Goal: Task Accomplishment & Management: Manage account settings

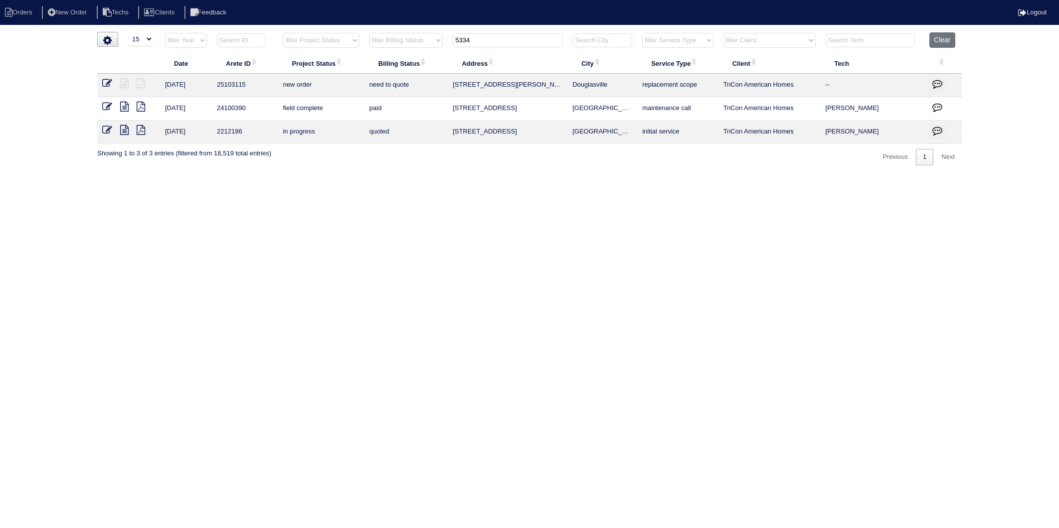
select select "15"
click at [444, 175] on html "Orders New Order Techs Clients Feedback Logout Orders New Order Users Clients M…" at bounding box center [529, 87] width 1059 height 175
click at [938, 43] on button "Clear" at bounding box center [941, 39] width 25 height 15
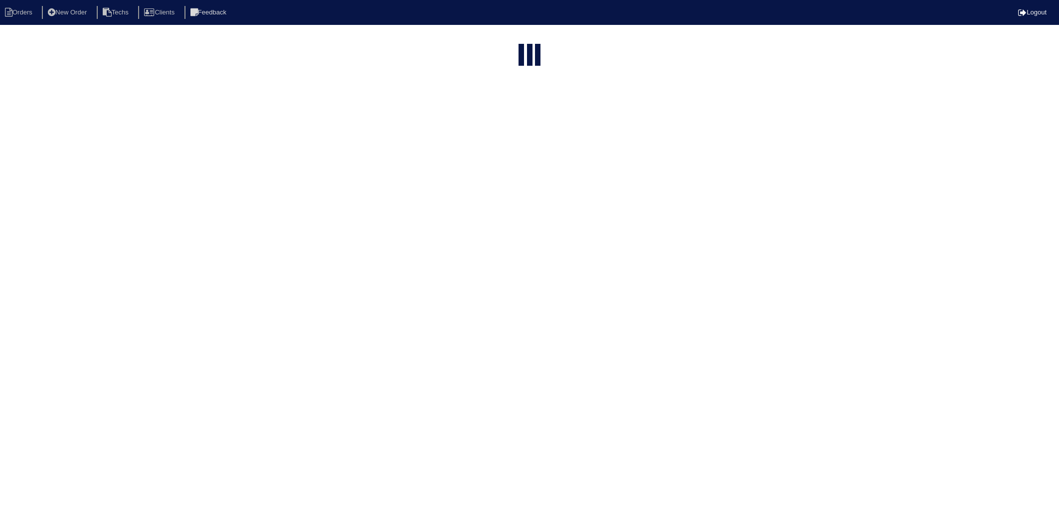
select select "15"
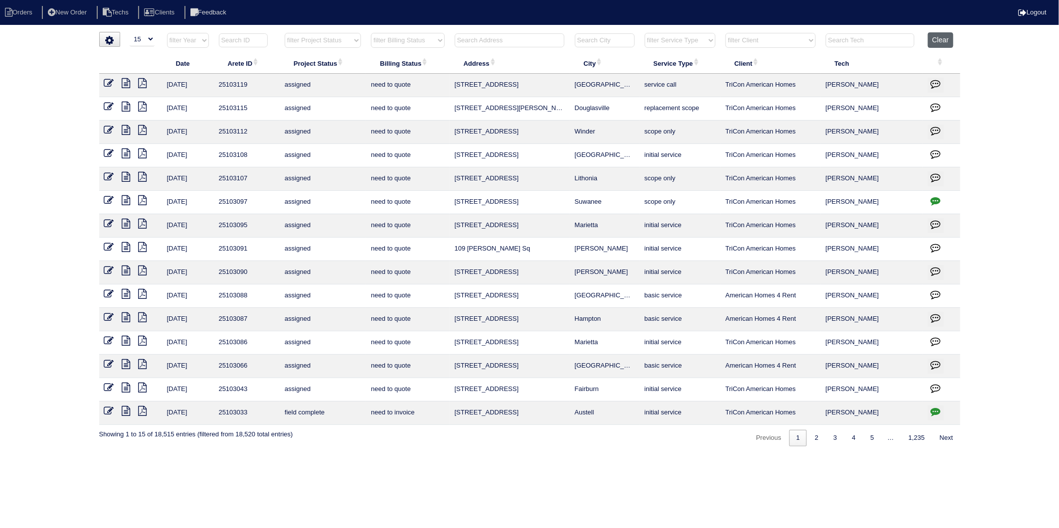
click at [937, 36] on button "Clear" at bounding box center [939, 39] width 25 height 15
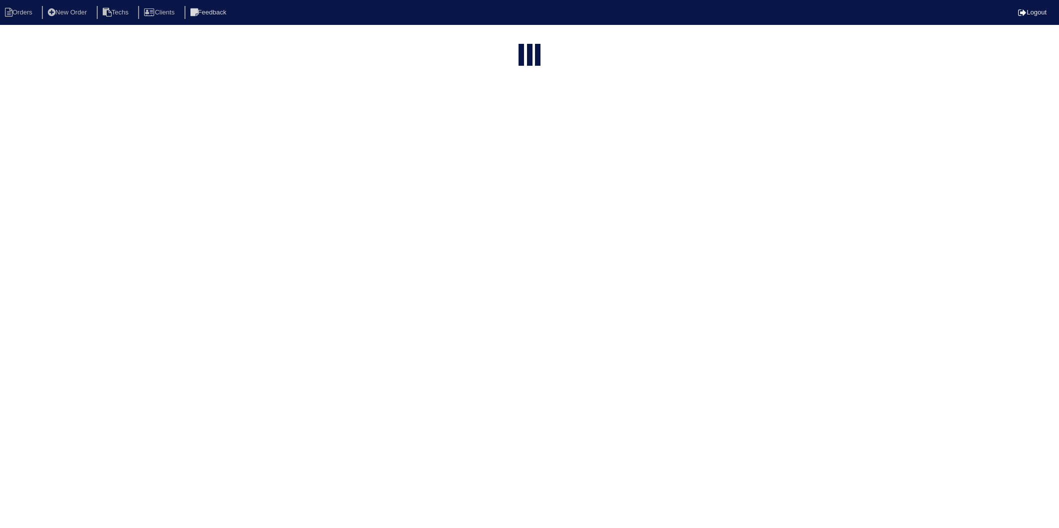
select select "15"
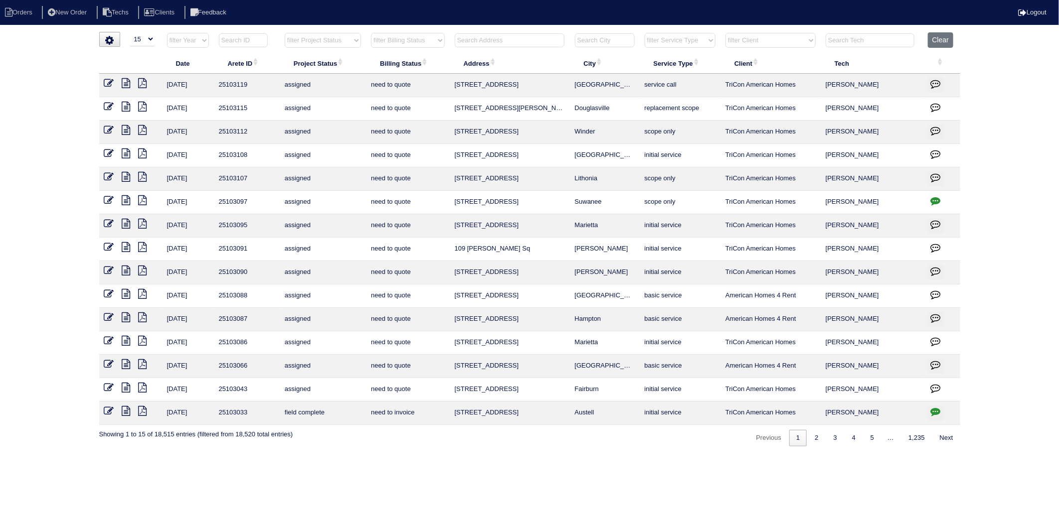
click at [477, 37] on input "text" at bounding box center [510, 40] width 110 height 14
type input "225"
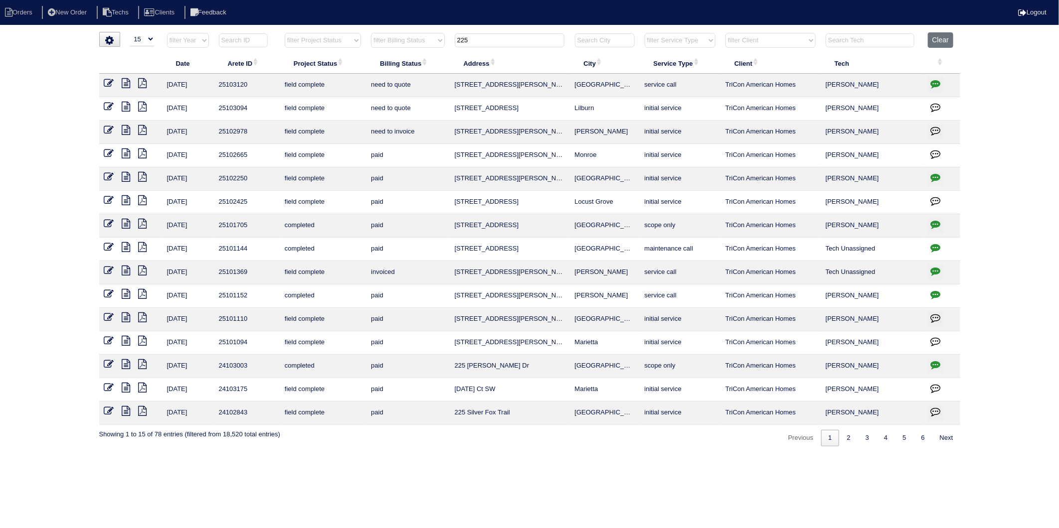
click at [109, 128] on icon at bounding box center [109, 130] width 10 height 10
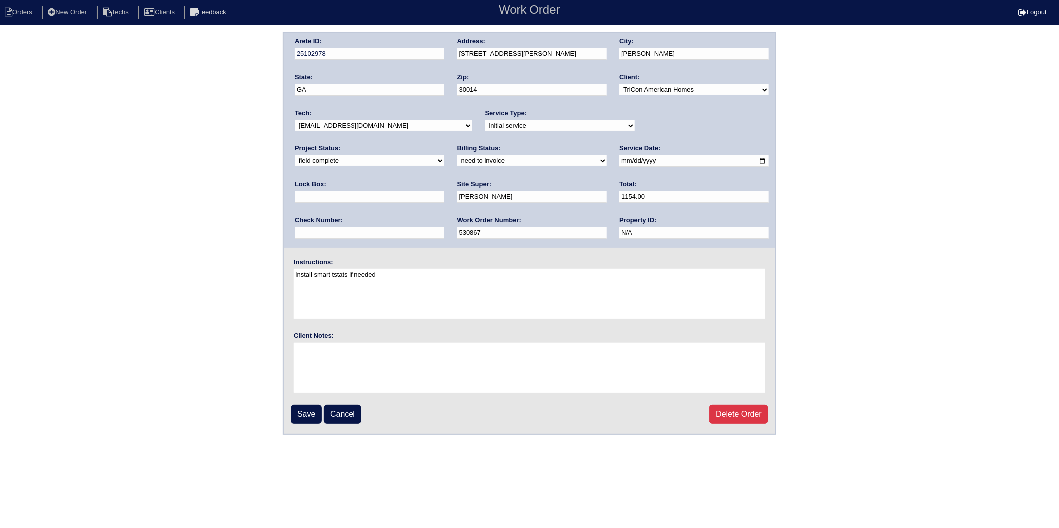
click at [457, 163] on select "need to quote quoted need to invoice invoiced paid warranty purchase order need…" at bounding box center [532, 160] width 150 height 11
select select "invoiced"
click at [457, 155] on select "need to quote quoted need to invoice invoiced paid warranty purchase order need…" at bounding box center [532, 160] width 150 height 11
click at [304, 414] on input "Save" at bounding box center [306, 414] width 31 height 19
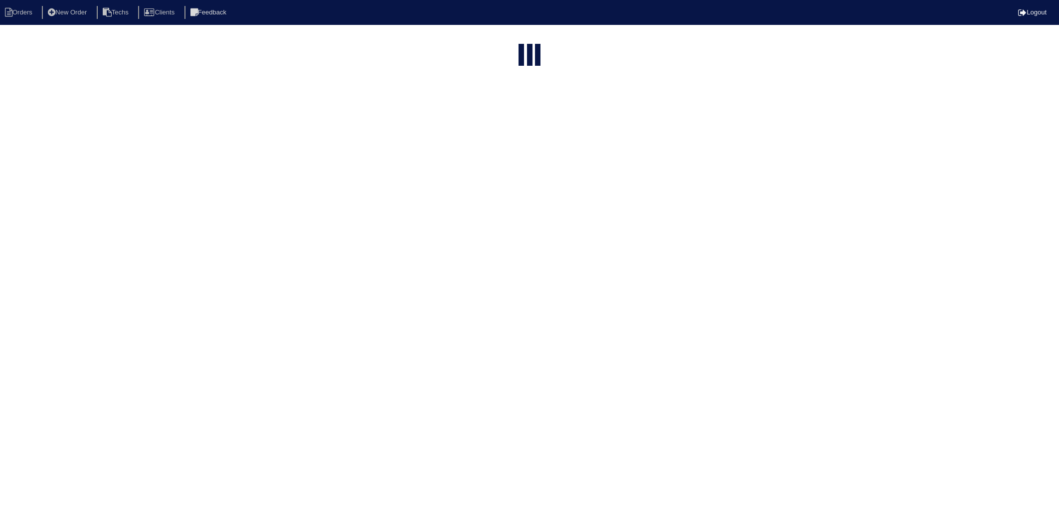
select select "15"
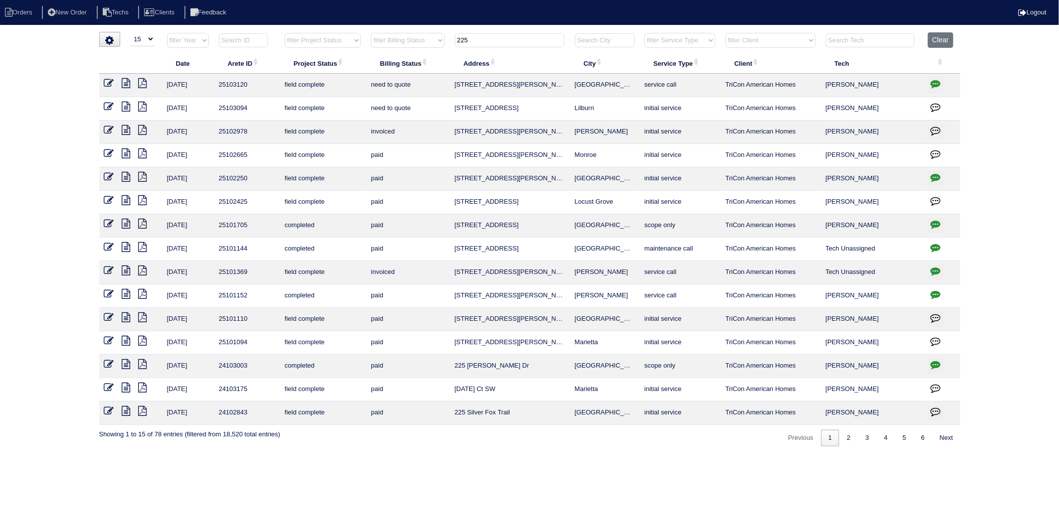
drag, startPoint x: 474, startPoint y: 42, endPoint x: 408, endPoint y: 56, distance: 67.6
click at [408, 56] on table "Date Arete ID Project Status Billing Status Address City Service Type Client Te…" at bounding box center [529, 228] width 861 height 393
type input "40"
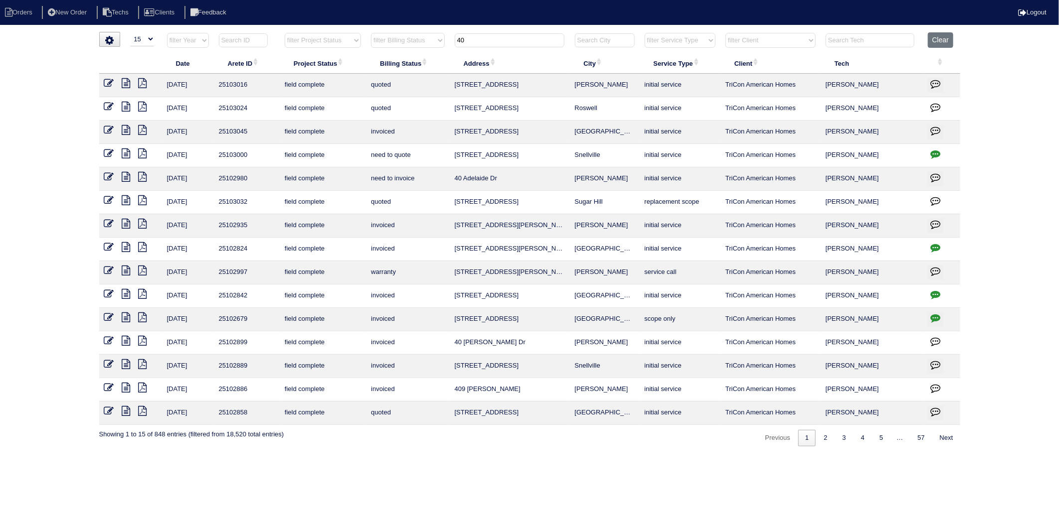
click at [109, 179] on icon at bounding box center [109, 177] width 10 height 10
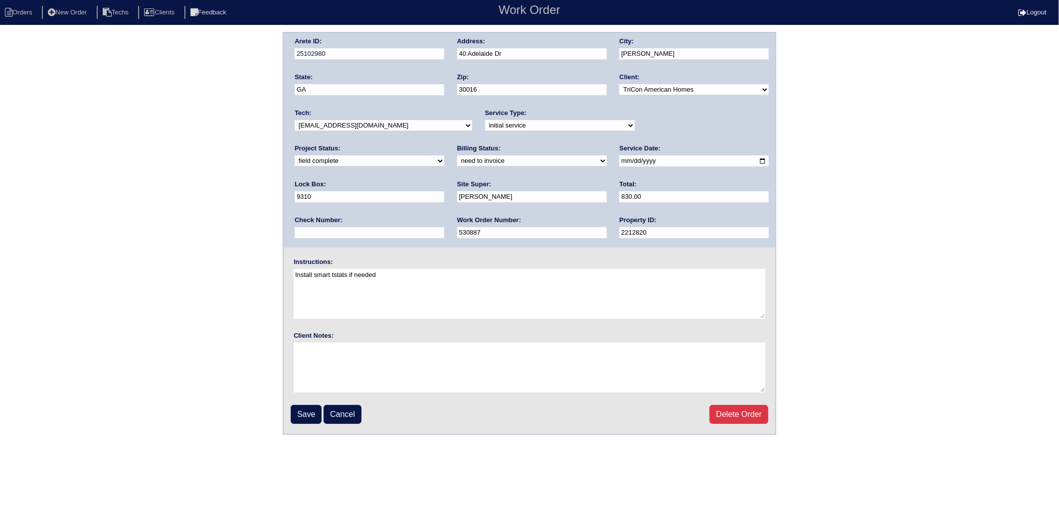
click at [457, 163] on select "need to quote quoted need to invoice invoiced paid warranty purchase order need…" at bounding box center [532, 160] width 150 height 11
select select "invoiced"
click at [457, 155] on select "need to quote quoted need to invoice invoiced paid warranty purchase order need…" at bounding box center [532, 160] width 150 height 11
drag, startPoint x: 307, startPoint y: 410, endPoint x: 337, endPoint y: 226, distance: 186.4
click at [307, 410] on input "Save" at bounding box center [306, 414] width 31 height 19
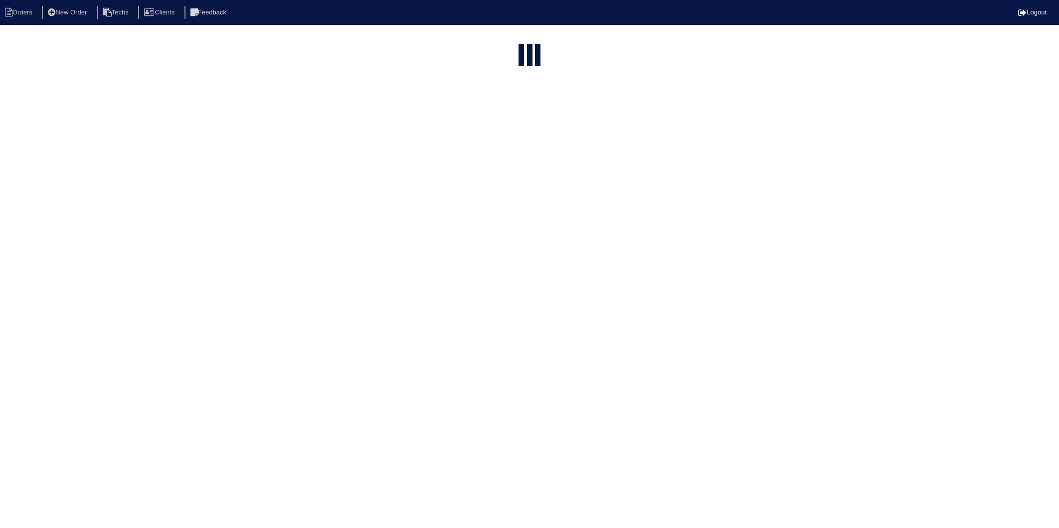
select select "15"
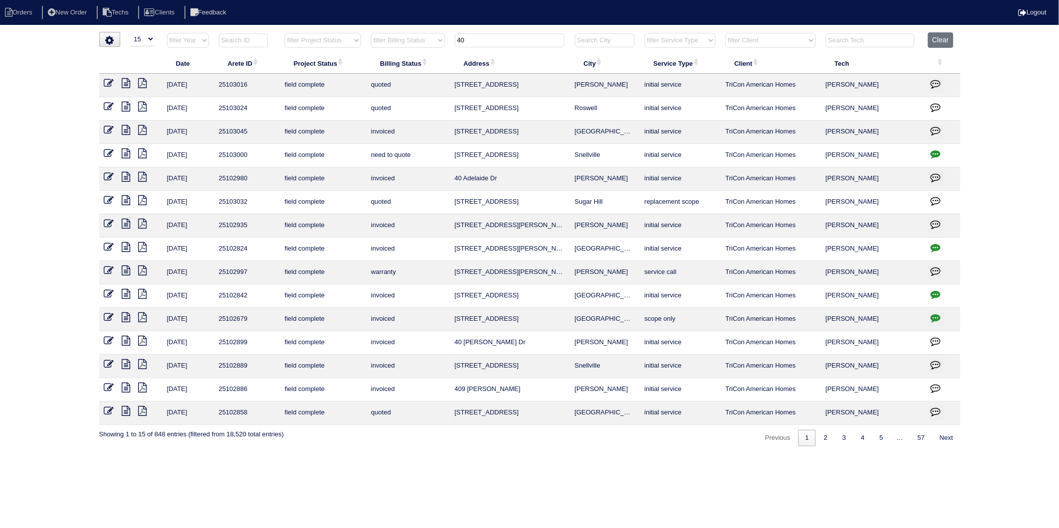
drag, startPoint x: 474, startPoint y: 41, endPoint x: 381, endPoint y: 54, distance: 94.5
click at [381, 54] on table "Date Arete ID Project Status Billing Status Address City Service Type Client Te…" at bounding box center [529, 228] width 861 height 393
type input "969"
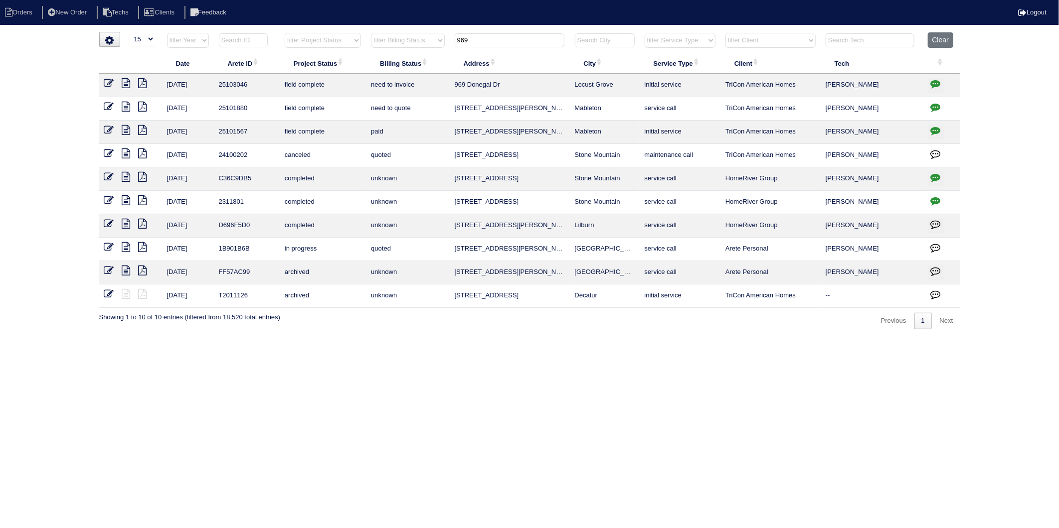
click at [105, 81] on icon at bounding box center [109, 83] width 10 height 10
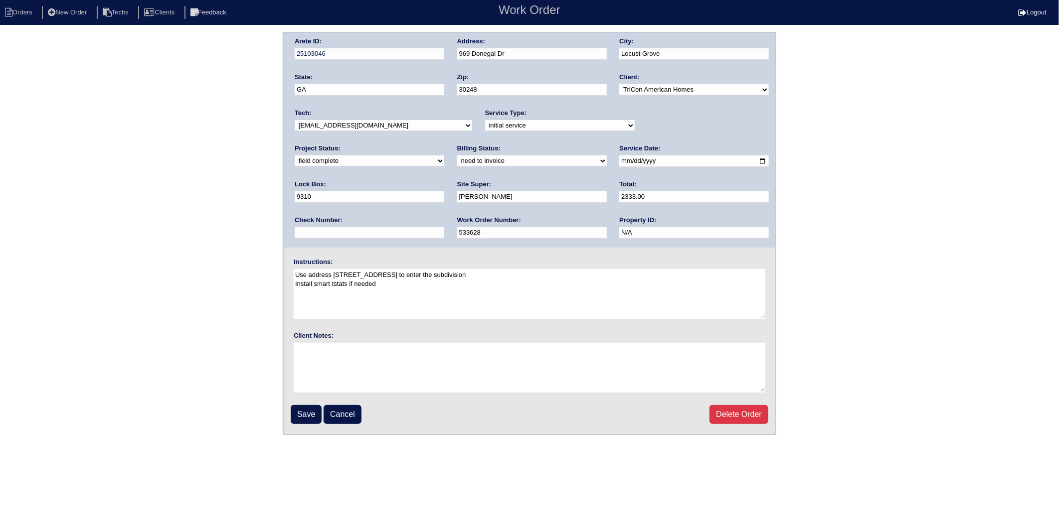
click at [457, 160] on select "need to quote quoted need to invoice invoiced paid warranty purchase order need…" at bounding box center [532, 160] width 150 height 11
select select "invoiced"
click at [457, 155] on select "need to quote quoted need to invoice invoiced paid warranty purchase order need…" at bounding box center [532, 160] width 150 height 11
click at [305, 412] on input "Save" at bounding box center [306, 414] width 31 height 19
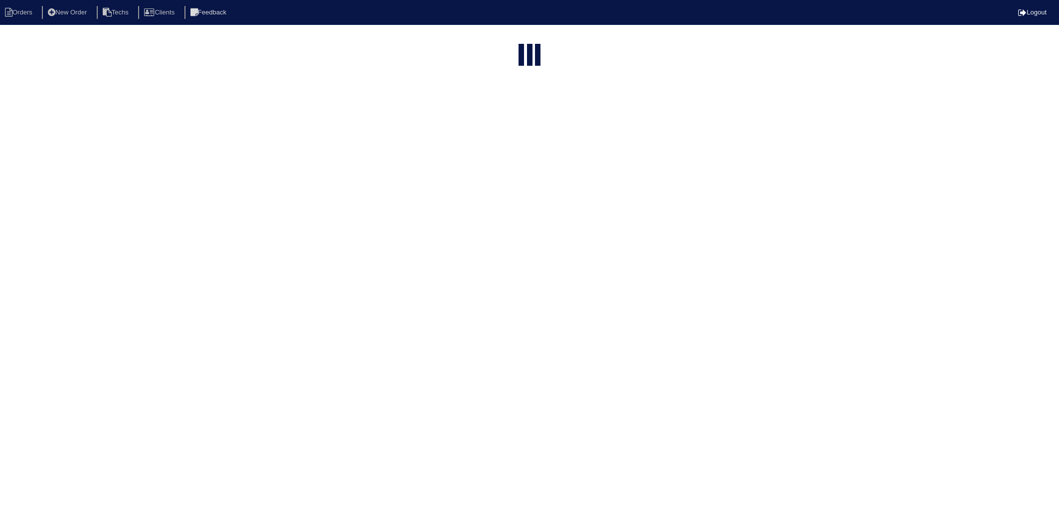
select select "15"
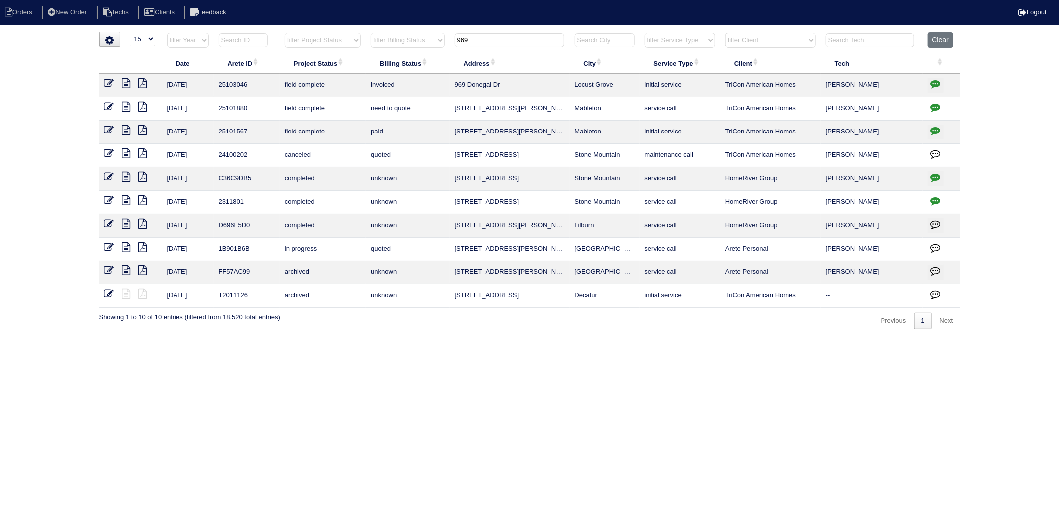
drag, startPoint x: 488, startPoint y: 45, endPoint x: 425, endPoint y: 53, distance: 64.3
click at [425, 53] on table "Date Arete ID Project Status Billing Status Address City Service Type Client Te…" at bounding box center [529, 170] width 861 height 276
type input "135"
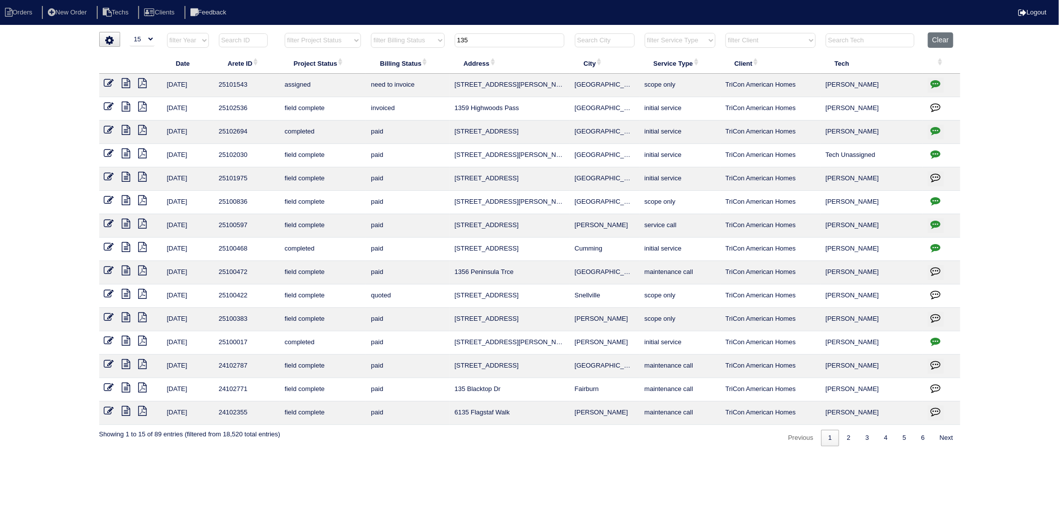
click at [125, 83] on icon at bounding box center [126, 83] width 8 height 10
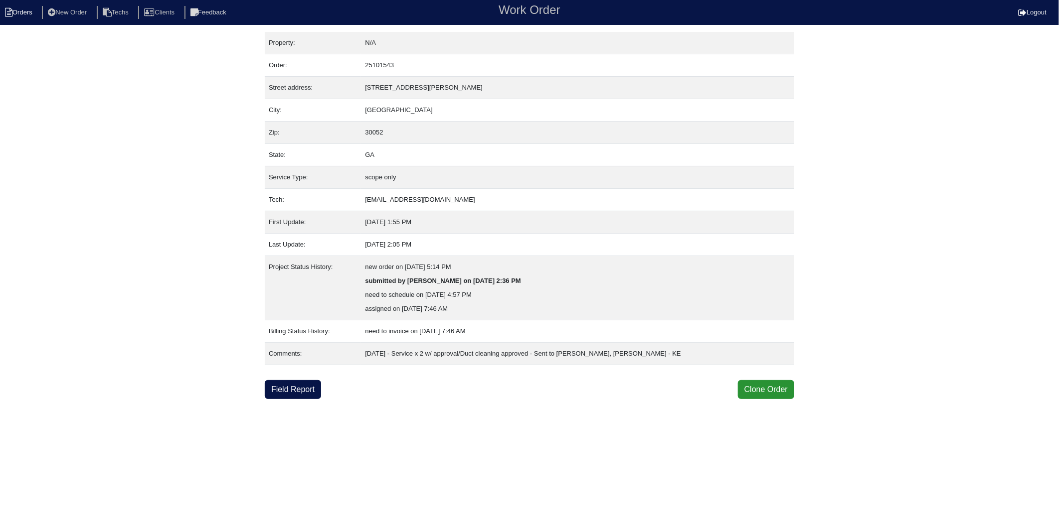
click at [21, 15] on li "Orders" at bounding box center [20, 12] width 40 height 13
select select "15"
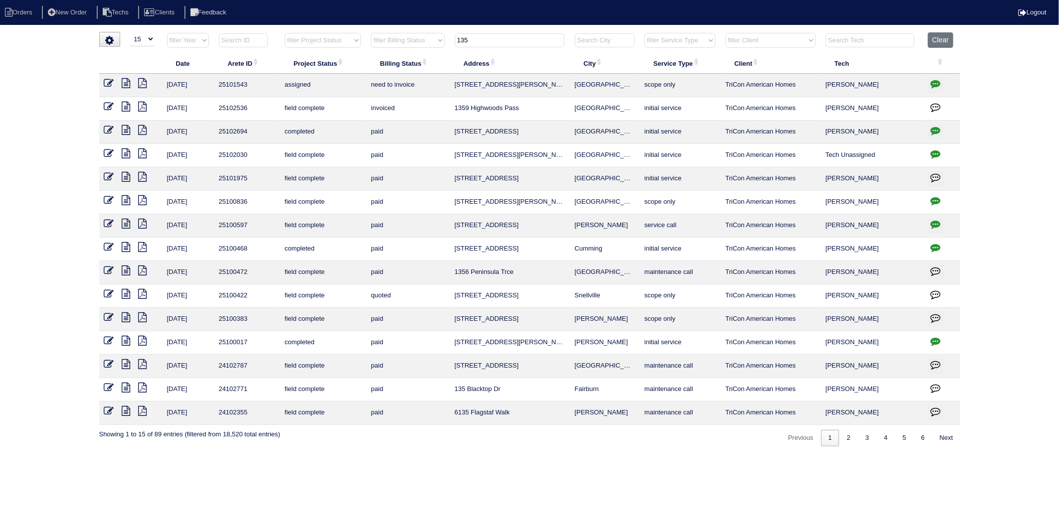
drag, startPoint x: 492, startPoint y: 45, endPoint x: 416, endPoint y: 58, distance: 77.8
click at [416, 58] on table "Date Arete ID Project Status Billing Status Address City Service Type Client Te…" at bounding box center [529, 228] width 861 height 393
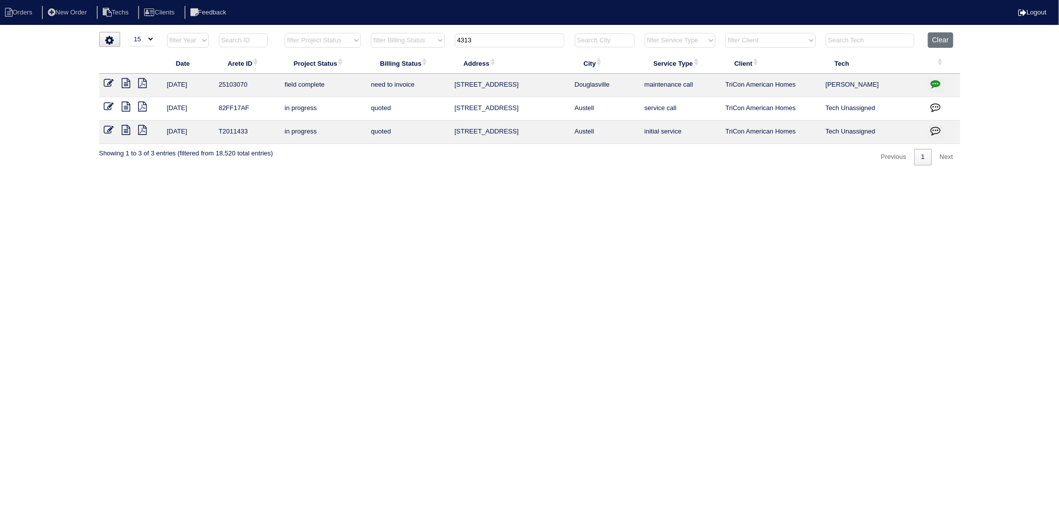
type input "4313"
click at [938, 81] on icon "button" at bounding box center [935, 84] width 10 height 10
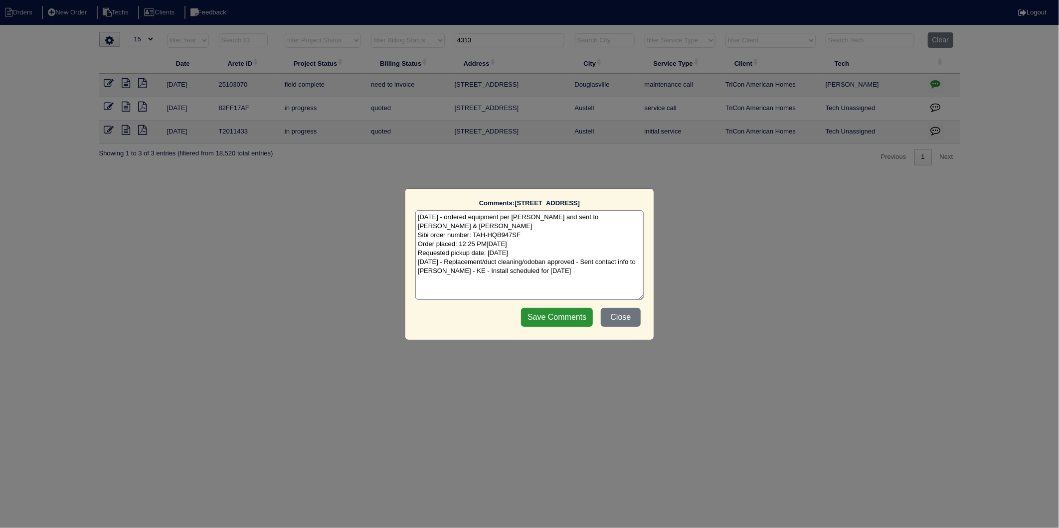
click at [591, 268] on textarea "8/20/25 - ordered equipment per Payton and sent to Dan & Goldie - rk Sibi order…" at bounding box center [529, 255] width 228 height 90
click at [529, 275] on textarea "8/20/25 - ordered equipment per Payton and sent to Dan & Goldie - rk Sibi order…" at bounding box center [529, 255] width 228 height 90
type textarea "8/20/25 - ordered equipment per Payton and sent to Dan & Goldie - rk Sibi order…"
click at [560, 311] on input "Save Comments" at bounding box center [557, 317] width 72 height 19
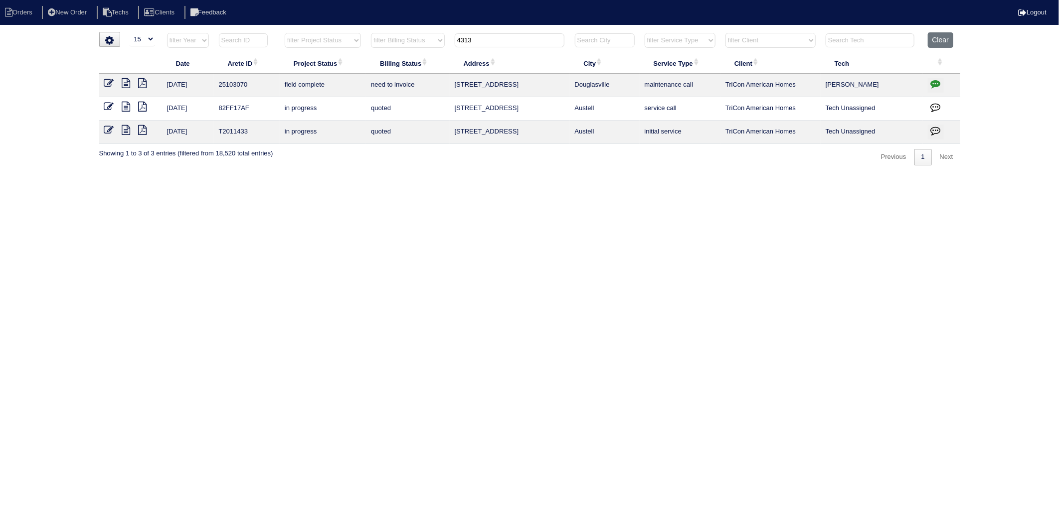
click at [105, 81] on icon at bounding box center [109, 83] width 10 height 10
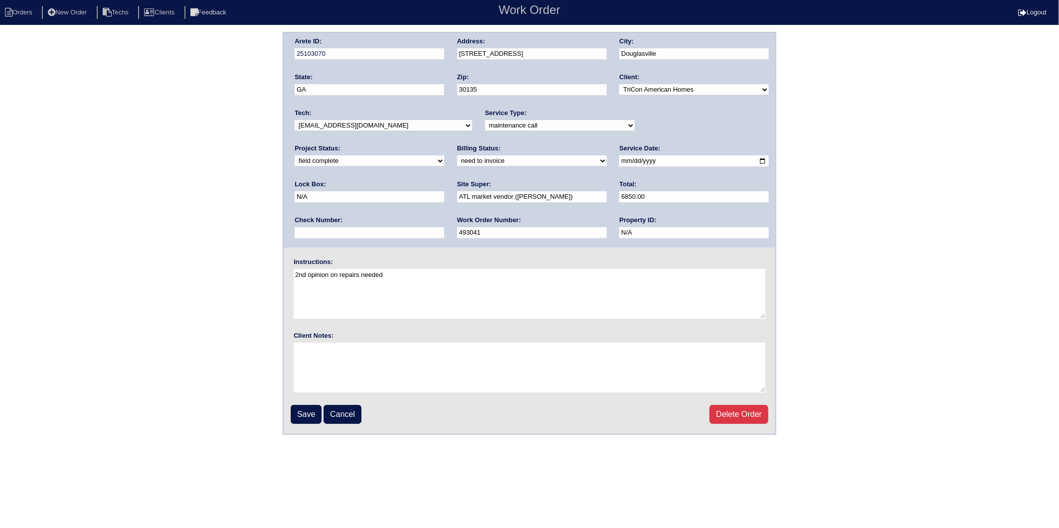
click at [444, 155] on select "new order assigned in progress field complete need to schedule admin review arc…" at bounding box center [370, 160] width 150 height 11
select select "completed"
click at [444, 155] on select "new order assigned in progress field complete need to schedule admin review arc…" at bounding box center [370, 160] width 150 height 11
click at [457, 161] on select "need to quote quoted need to invoice invoiced paid warranty purchase order need…" at bounding box center [532, 160] width 150 height 11
select select "invoiced"
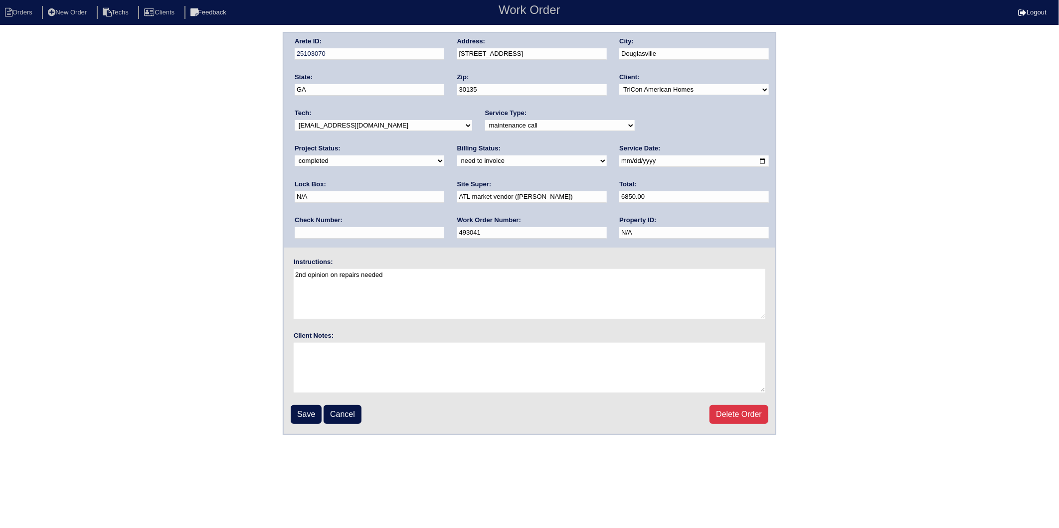
click at [457, 155] on select "need to quote quoted need to invoice invoiced paid warranty purchase order need…" at bounding box center [532, 160] width 150 height 11
click at [305, 417] on input "Save" at bounding box center [306, 414] width 31 height 19
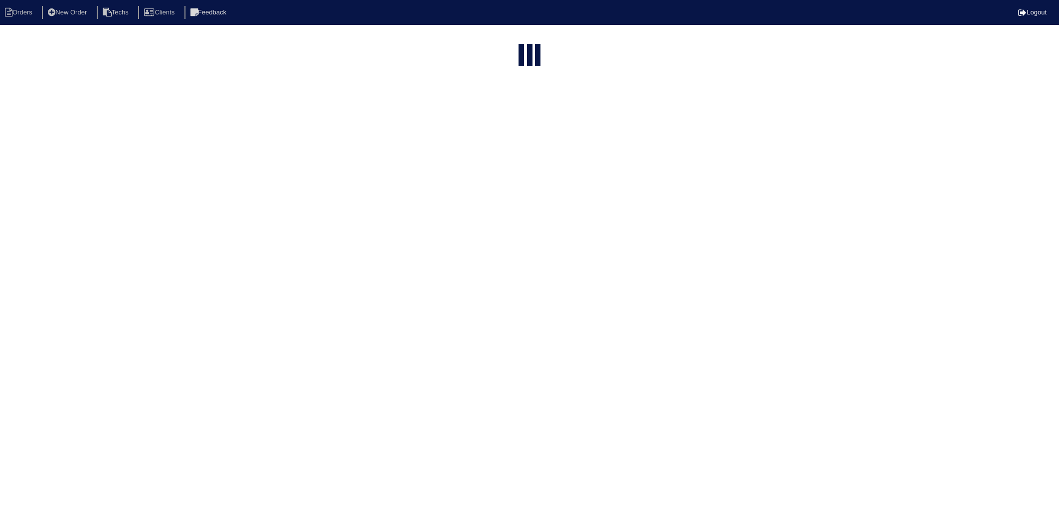
select select "15"
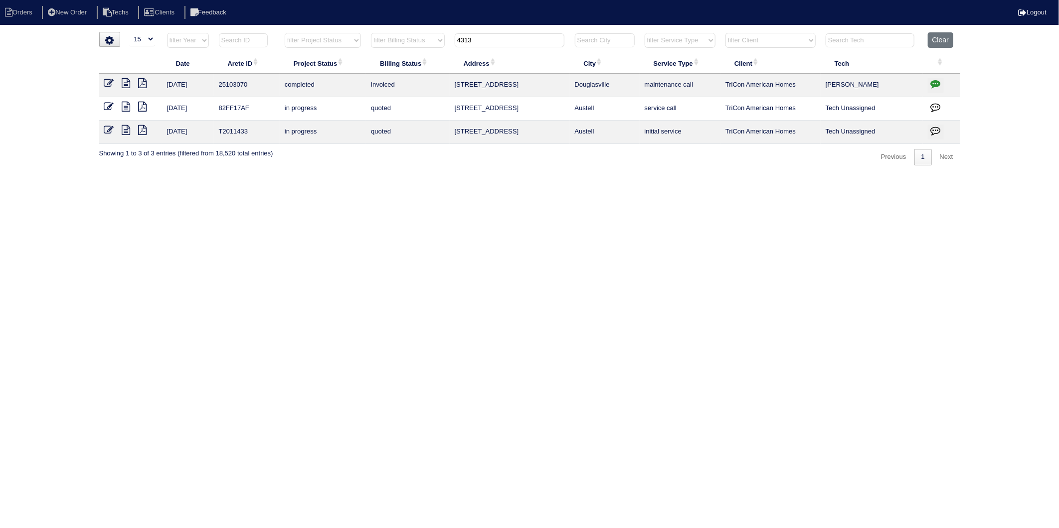
drag, startPoint x: 479, startPoint y: 45, endPoint x: 371, endPoint y: 63, distance: 109.5
click at [371, 63] on table "Date Arete ID Project Status Billing Status Address City Service Type Client Te…" at bounding box center [529, 88] width 861 height 112
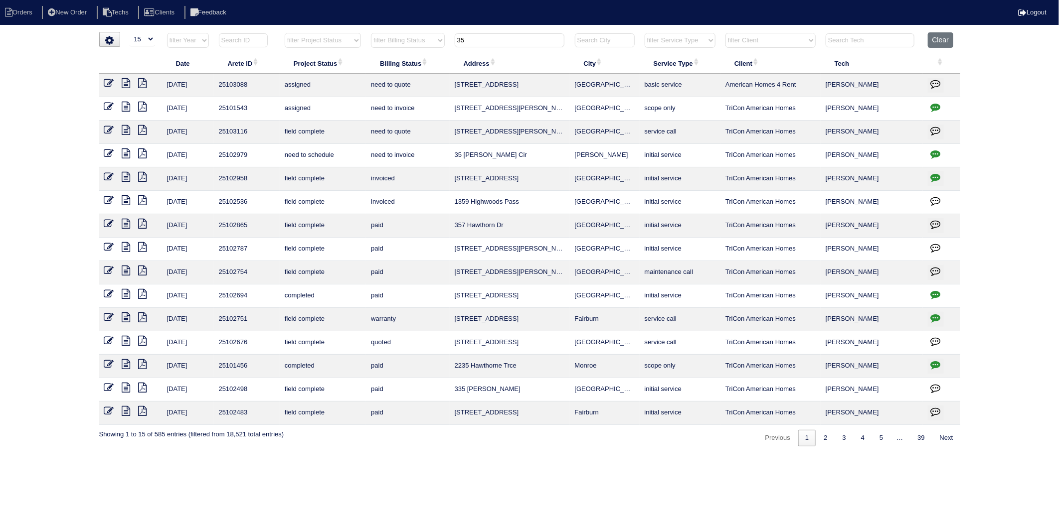
type input "35"
drag, startPoint x: 932, startPoint y: 155, endPoint x: 862, endPoint y: 165, distance: 70.5
click at [932, 155] on icon "button" at bounding box center [935, 154] width 10 height 10
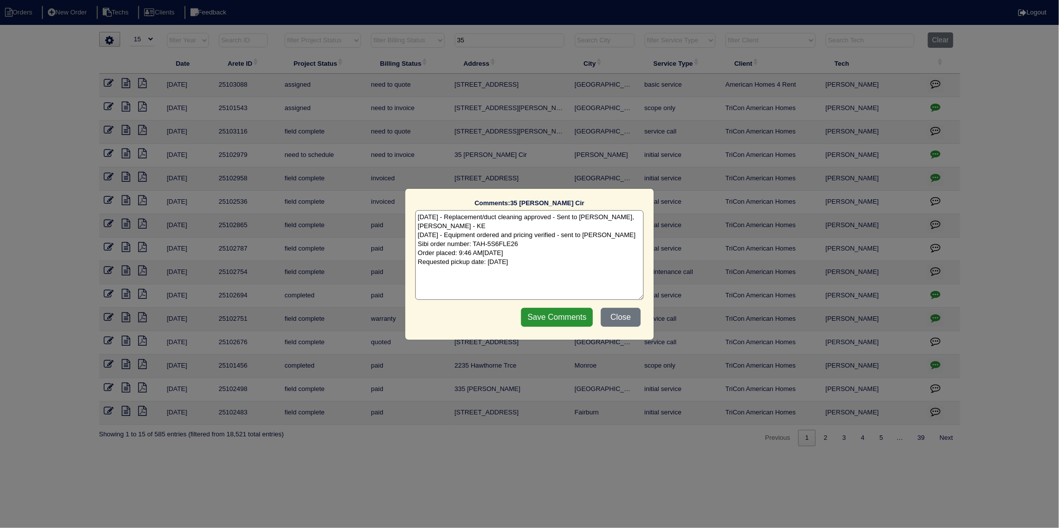
click at [556, 261] on textarea "8/19/25 - Replacement/duct cleaning approved - Sent to Dan, Payton, Reeca - KE …" at bounding box center [529, 255] width 228 height 90
click at [543, 271] on textarea "8/19/25 - Replacement/duct cleaning approved - Sent to Dan, Payton, Reeca - KE …" at bounding box center [529, 255] width 228 height 90
type textarea "8/19/25 - Replacement/duct cleaning approved - Sent to Dan, Payton, Reeca - KE …"
click at [542, 317] on input "Save Comments" at bounding box center [557, 317] width 72 height 19
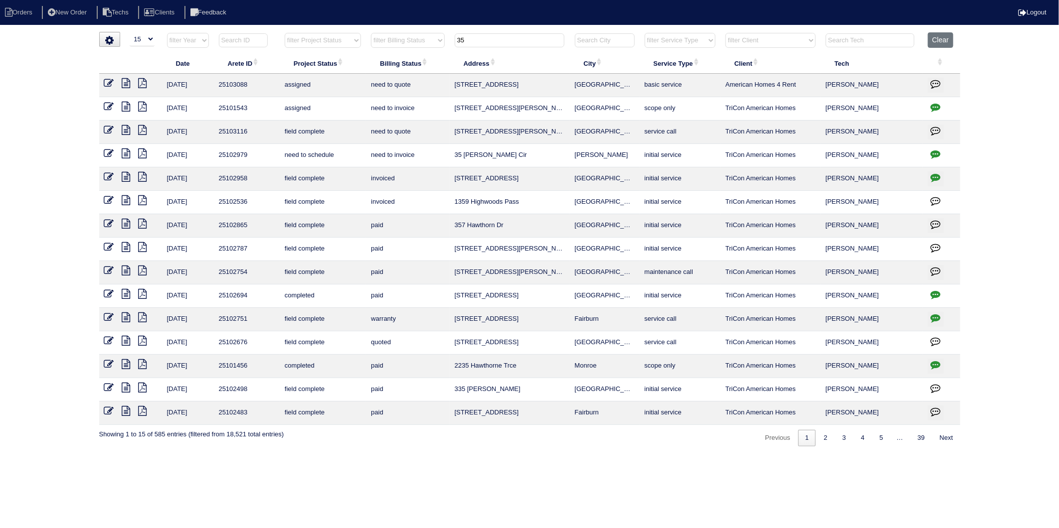
click at [109, 158] on icon at bounding box center [109, 154] width 10 height 10
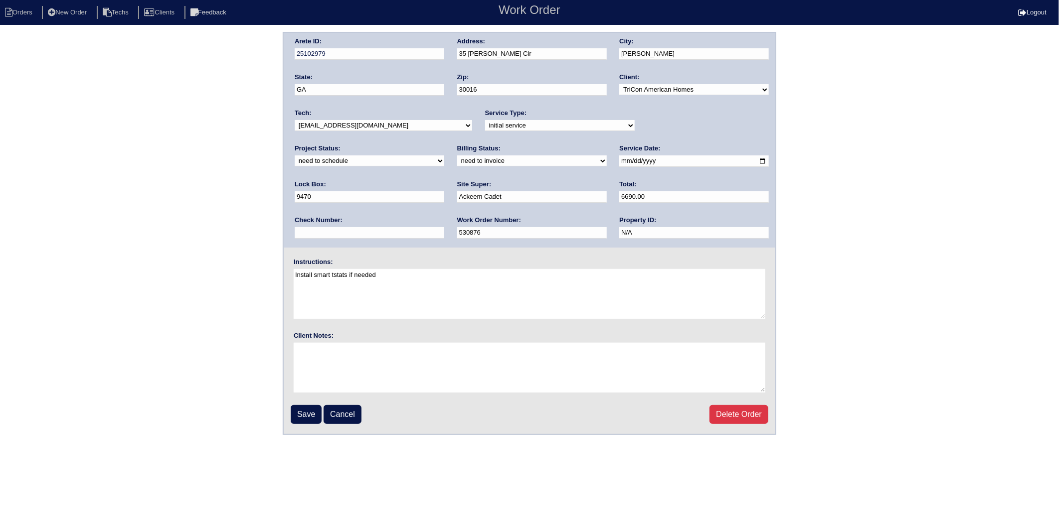
click at [444, 155] on select "new order assigned in progress field complete need to schedule admin review arc…" at bounding box center [370, 160] width 150 height 11
select select "completed"
click at [444, 155] on select "new order assigned in progress field complete need to schedule admin review arc…" at bounding box center [370, 160] width 150 height 11
click at [457, 161] on select "need to quote quoted need to invoice invoiced paid warranty purchase order need…" at bounding box center [532, 160] width 150 height 11
select select "invoiced"
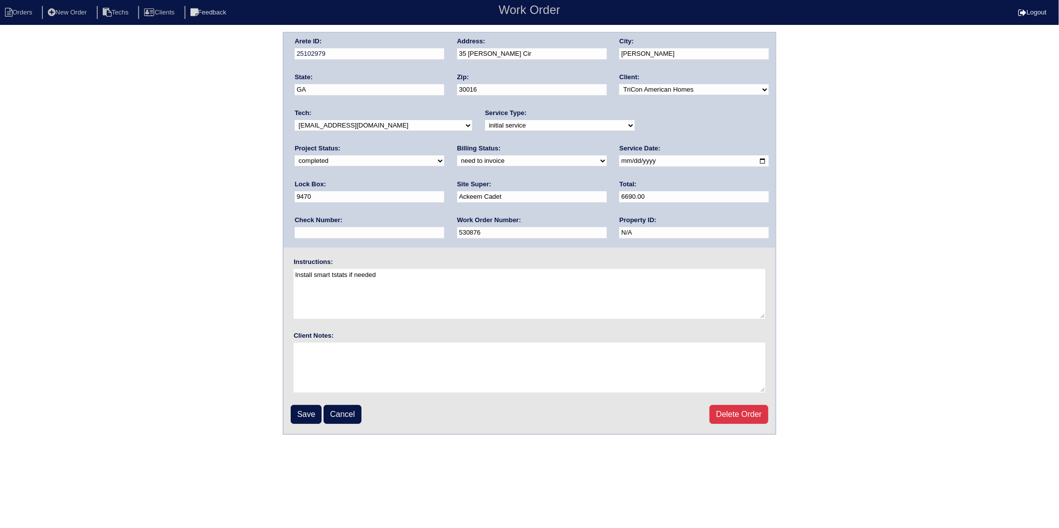
click at [457, 155] on select "need to quote quoted need to invoice invoiced paid warranty purchase order need…" at bounding box center [532, 160] width 150 height 11
drag, startPoint x: 297, startPoint y: 411, endPoint x: 307, endPoint y: 240, distance: 170.7
click at [298, 408] on input "Save" at bounding box center [306, 414] width 31 height 19
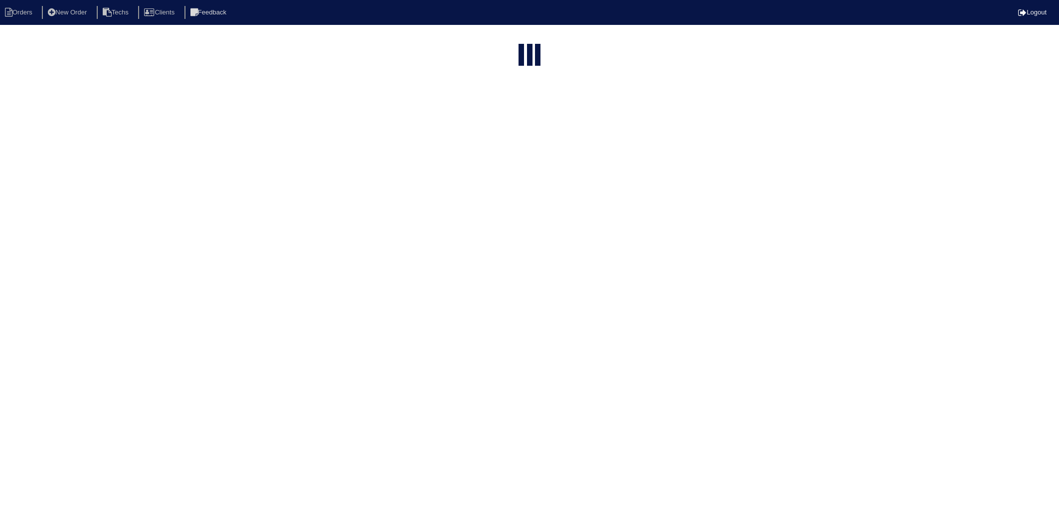
select select "15"
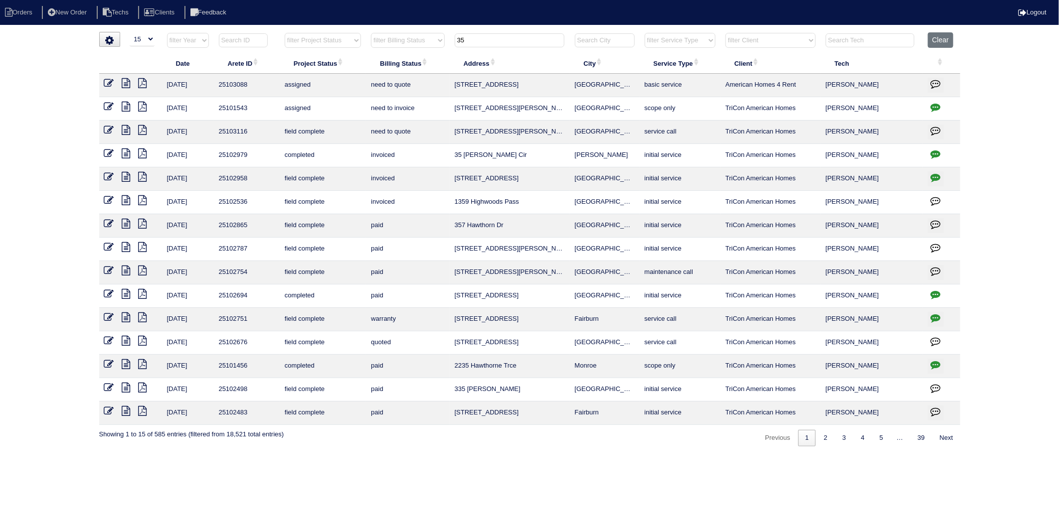
click at [499, 53] on th "Address" at bounding box center [510, 63] width 120 height 21
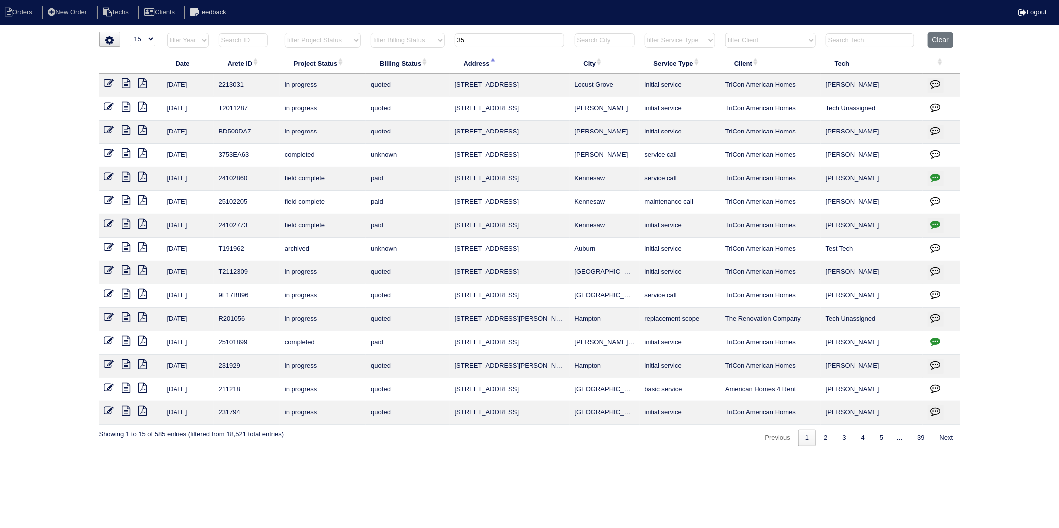
drag, startPoint x: 467, startPoint y: 45, endPoint x: 409, endPoint y: 51, distance: 58.6
click at [409, 51] on tr "filter Year -- Any Year -- 2025 2024 2023 2022 2021 2020 2019 filter Project St…" at bounding box center [529, 42] width 861 height 20
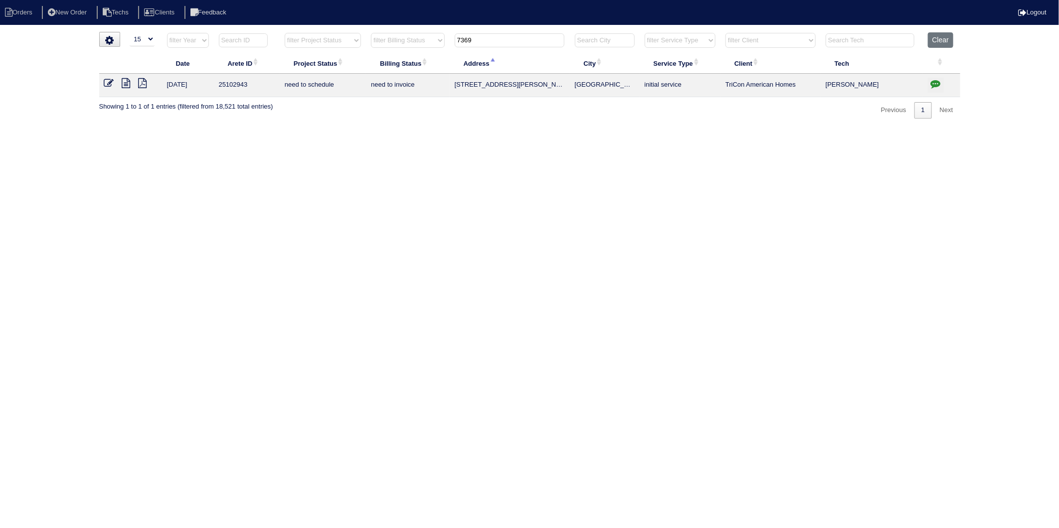
type input "7369"
click at [933, 84] on icon "button" at bounding box center [935, 84] width 10 height 10
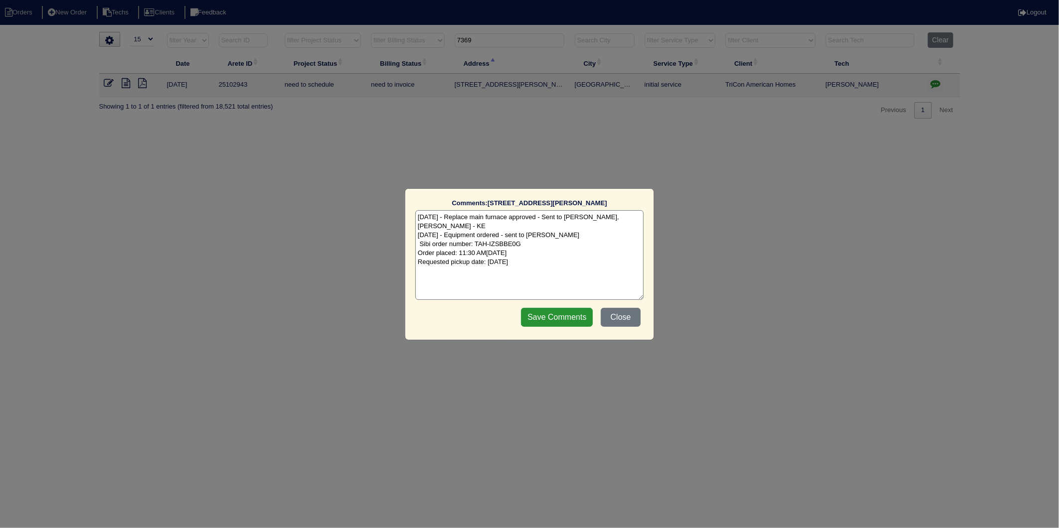
click at [547, 258] on textarea "8/18/25 - Replace main furnace approved - Sent to Dan, Payton, Reeca - KE 8/18/…" at bounding box center [529, 255] width 228 height 90
type textarea "8/18/25 - Replace main furnace approved - Sent to Dan, Payton, Reeca - KE 8/18/…"
click at [571, 326] on input "Save Comments" at bounding box center [557, 317] width 72 height 19
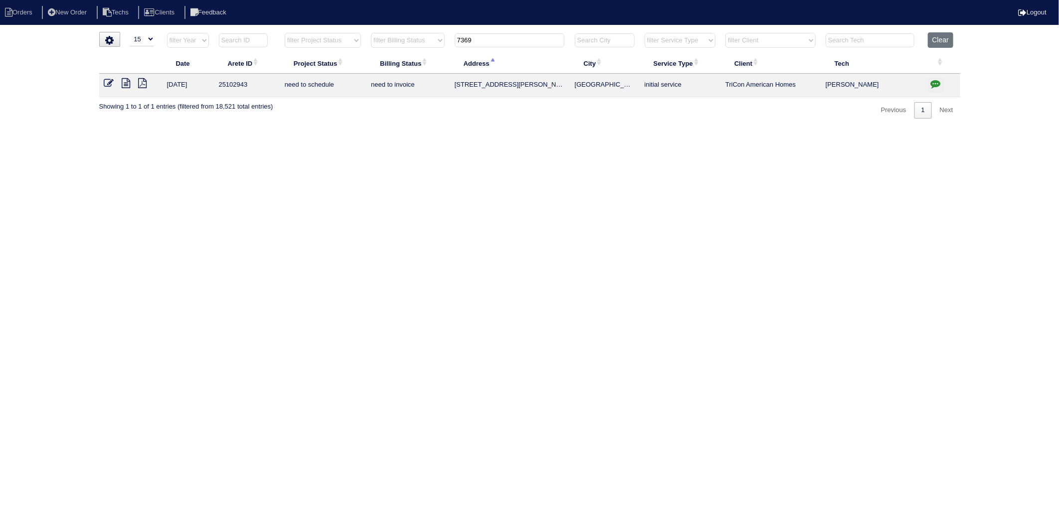
click at [109, 82] on icon at bounding box center [109, 83] width 10 height 10
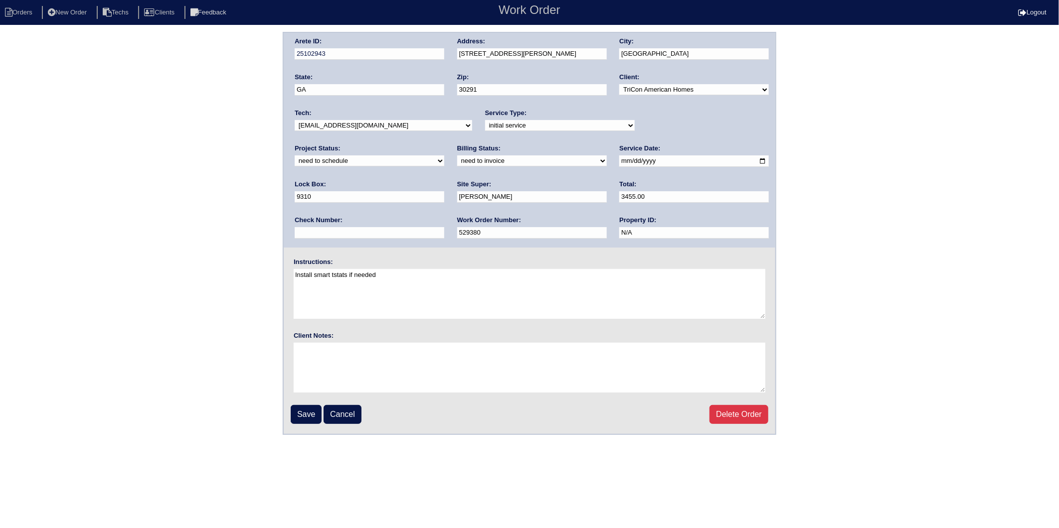
click at [444, 155] on select "new order assigned in progress field complete need to schedule admin review arc…" at bounding box center [370, 160] width 150 height 11
select select "completed"
click at [444, 155] on select "new order assigned in progress field complete need to schedule admin review arc…" at bounding box center [370, 160] width 150 height 11
click at [457, 161] on select "need to quote quoted need to invoice invoiced paid warranty purchase order need…" at bounding box center [532, 160] width 150 height 11
select select "invoiced"
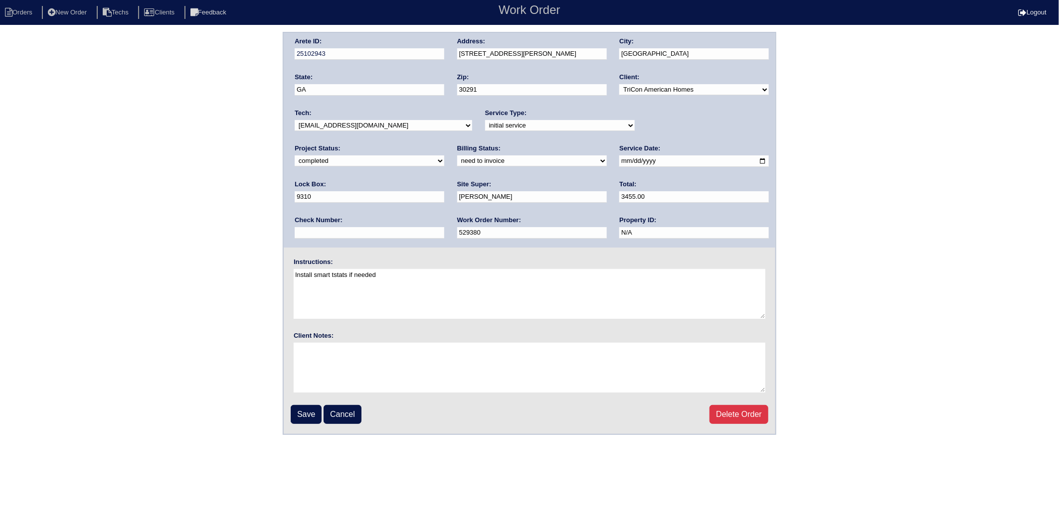
click at [457, 155] on select "need to quote quoted need to invoice invoiced paid warranty purchase order need…" at bounding box center [532, 160] width 150 height 11
drag, startPoint x: 302, startPoint y: 411, endPoint x: 314, endPoint y: 292, distance: 120.3
click at [302, 411] on input "Save" at bounding box center [306, 414] width 31 height 19
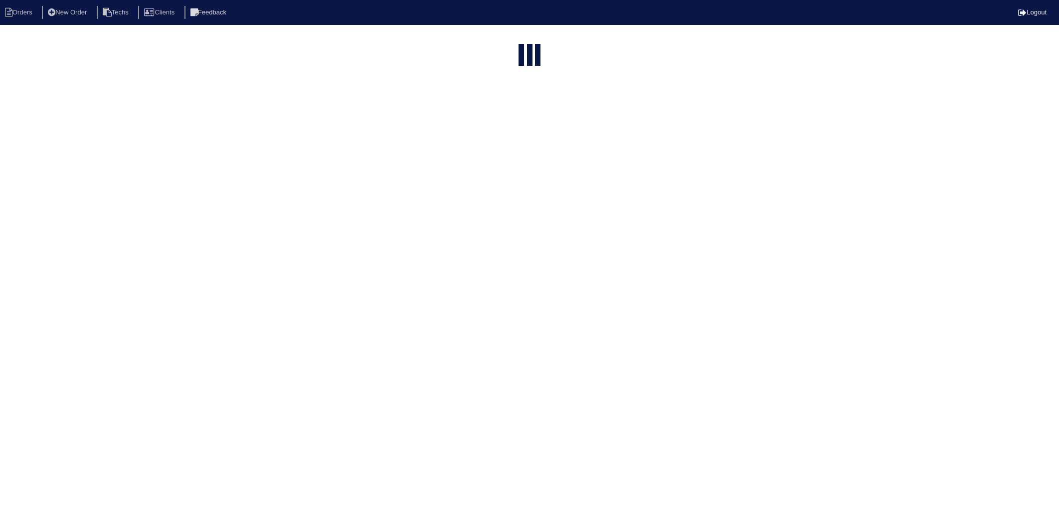
select select "15"
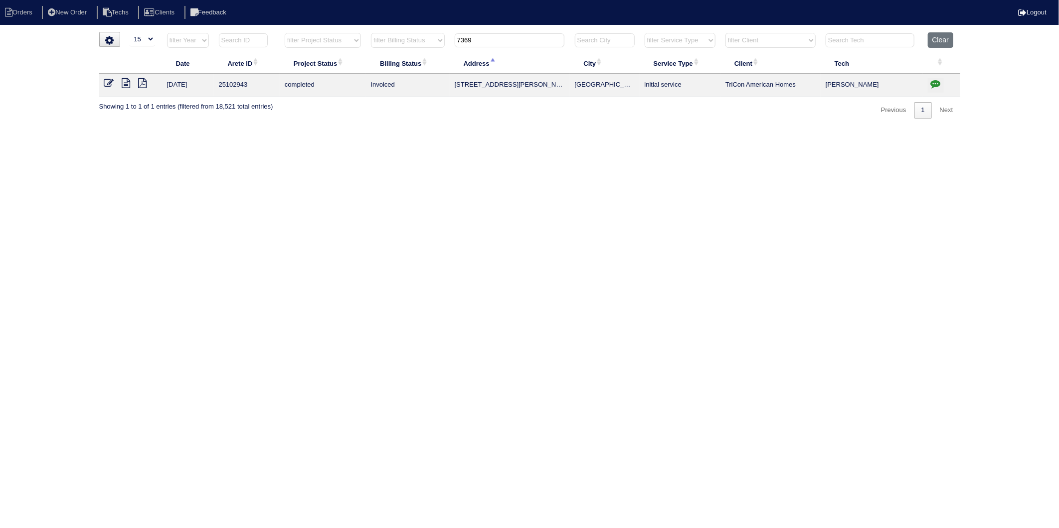
drag, startPoint x: 540, startPoint y: 155, endPoint x: 547, endPoint y: 154, distance: 7.0
click at [545, 129] on html "Orders New Order Techs Clients Feedback Logout Orders New Order Users Clients M…" at bounding box center [529, 64] width 1059 height 129
click at [616, 129] on html "Orders New Order Techs Clients Feedback Logout Orders New Order Users Clients M…" at bounding box center [529, 64] width 1059 height 129
drag, startPoint x: 933, startPoint y: 40, endPoint x: 726, endPoint y: 1, distance: 211.0
click at [933, 40] on button "Clear" at bounding box center [939, 39] width 25 height 15
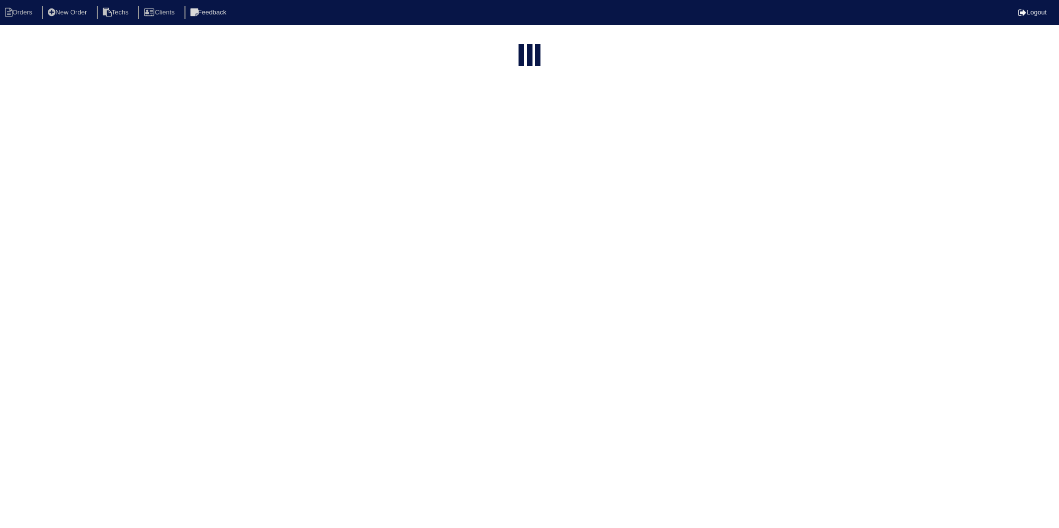
select select "15"
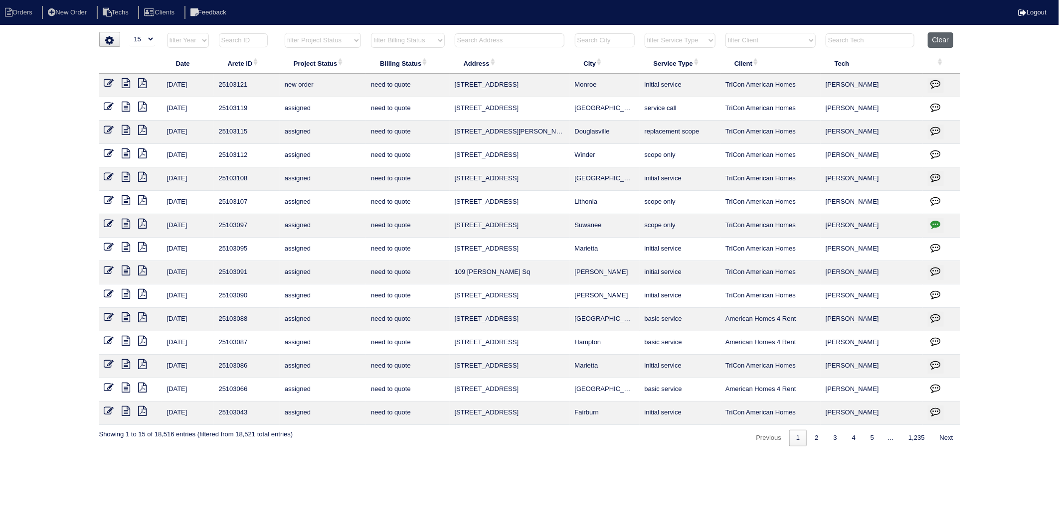
click at [939, 37] on button "Clear" at bounding box center [939, 39] width 25 height 15
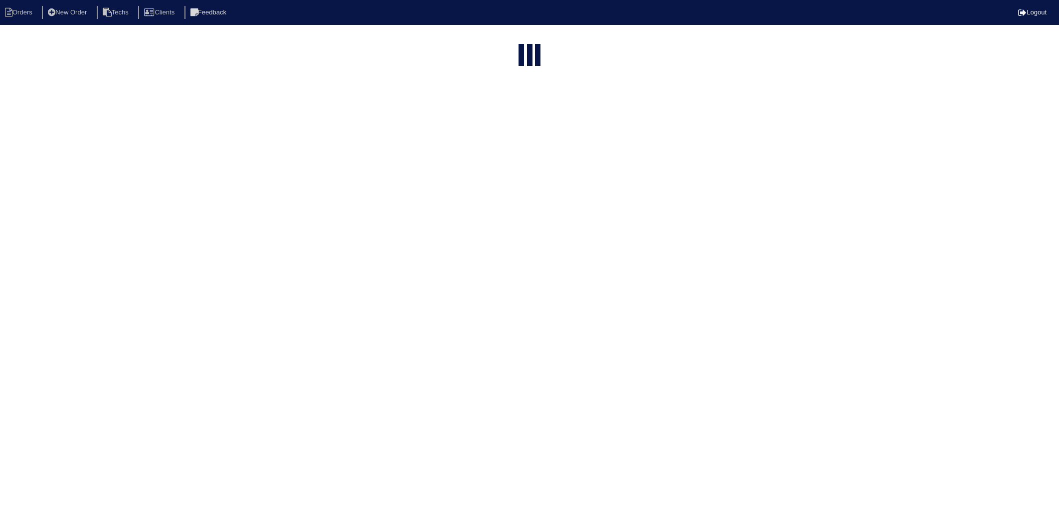
select select "15"
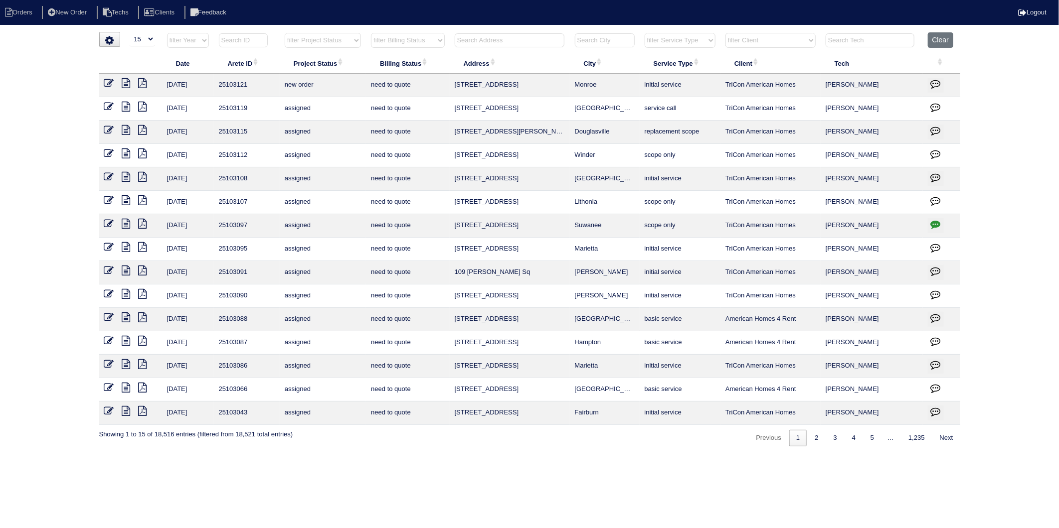
click at [486, 40] on input "text" at bounding box center [510, 40] width 110 height 14
click at [419, 40] on select "filter Billing Status -- Any Billing Status -- need to quote quoted need to inv…" at bounding box center [407, 40] width 73 height 15
click at [371, 33] on select "filter Billing Status -- Any Billing Status -- need to quote quoted need to inv…" at bounding box center [407, 40] width 73 height 15
select select "need to invoice"
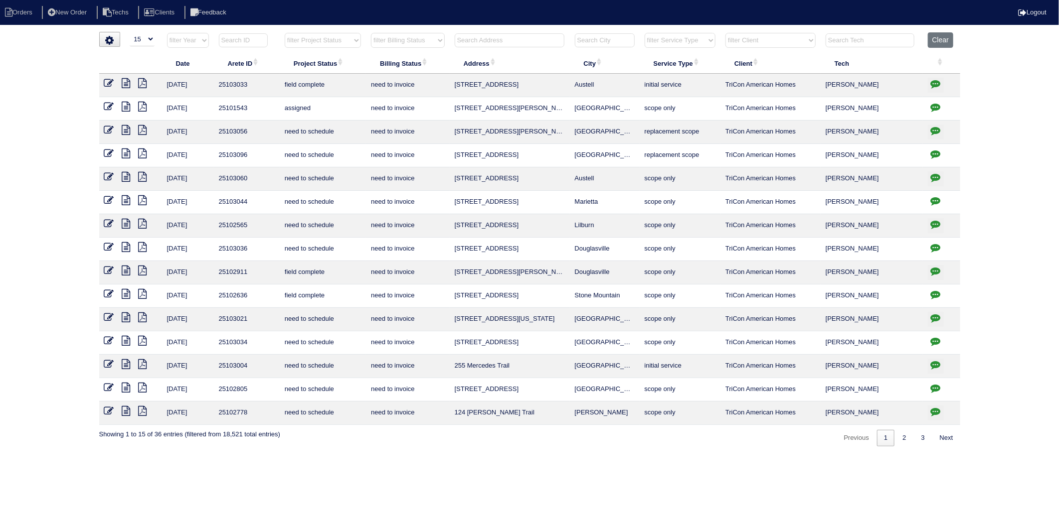
click at [128, 83] on icon at bounding box center [126, 83] width 8 height 10
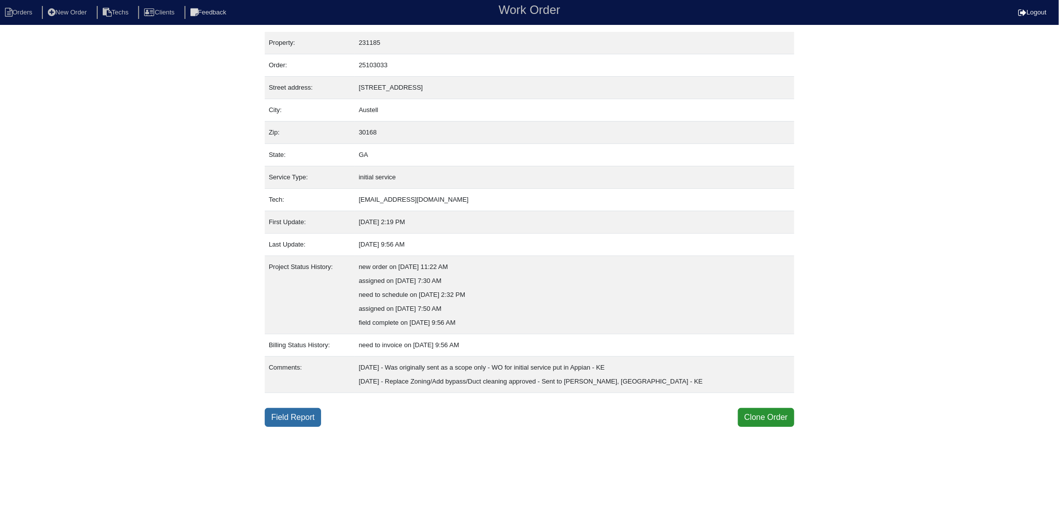
click at [286, 424] on link "Field Report" at bounding box center [293, 417] width 56 height 19
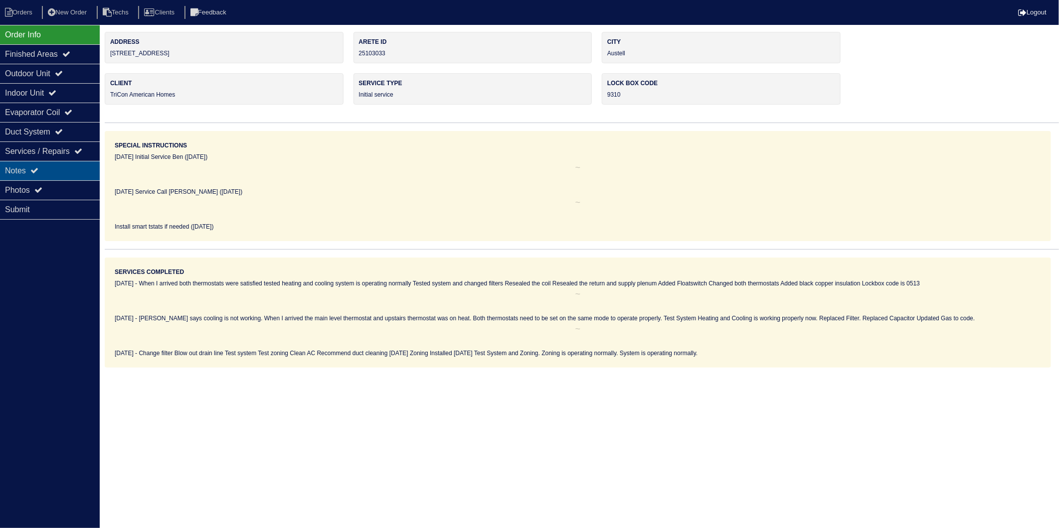
click at [17, 176] on div "Notes" at bounding box center [50, 170] width 100 height 19
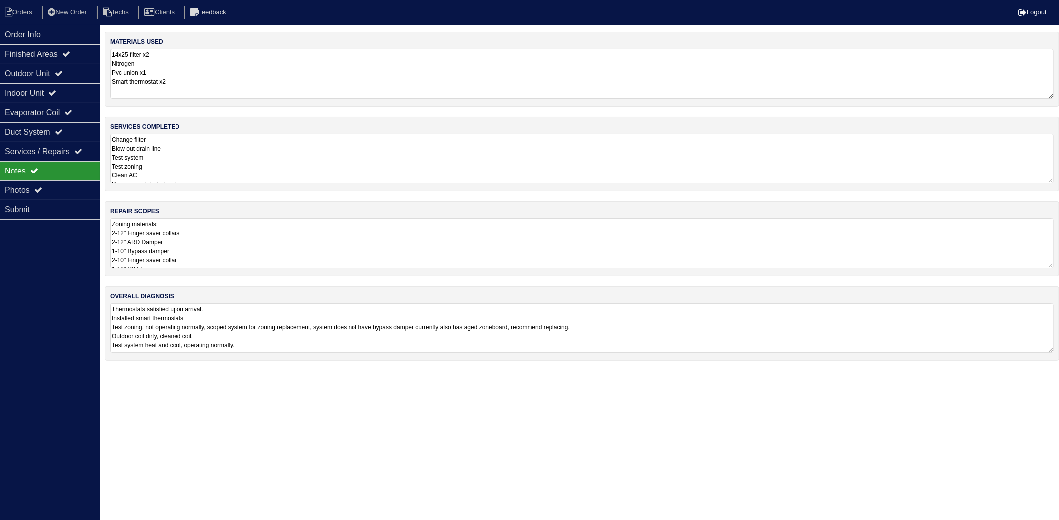
click at [208, 75] on textarea "14x25 filter x2 Nitrogen Pvc union x1 Smart thermostat x2" at bounding box center [581, 74] width 943 height 50
click at [208, 146] on textarea "Change filter Blow out drain line Test system Test zoning Clean AC Recommend du…" at bounding box center [581, 158] width 943 height 50
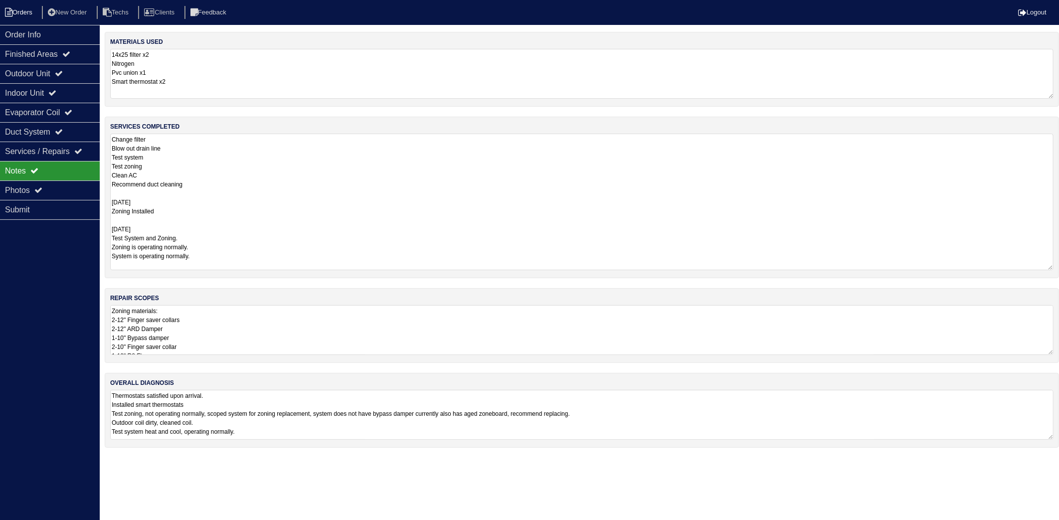
click at [32, 10] on li "Orders" at bounding box center [20, 12] width 40 height 13
select select "15"
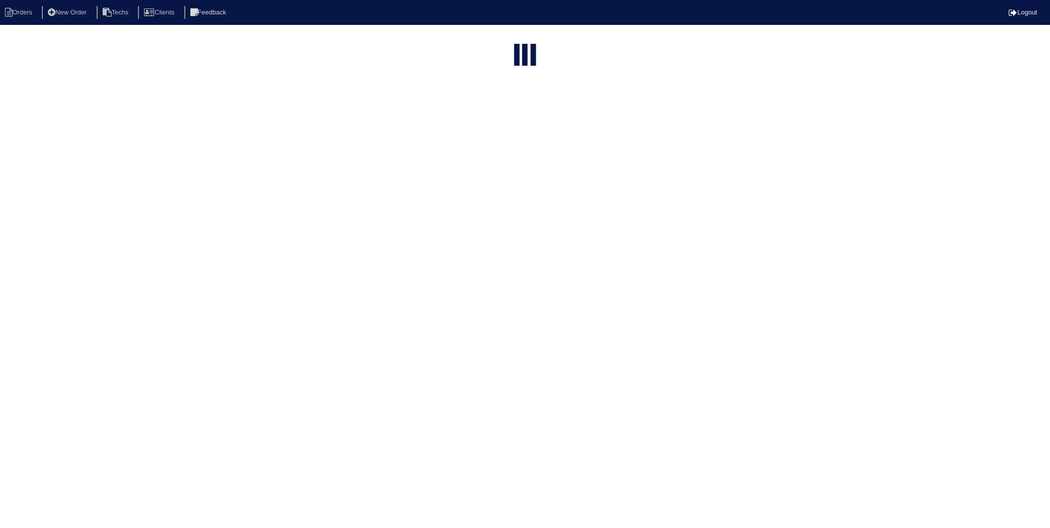
select select "need to invoice"
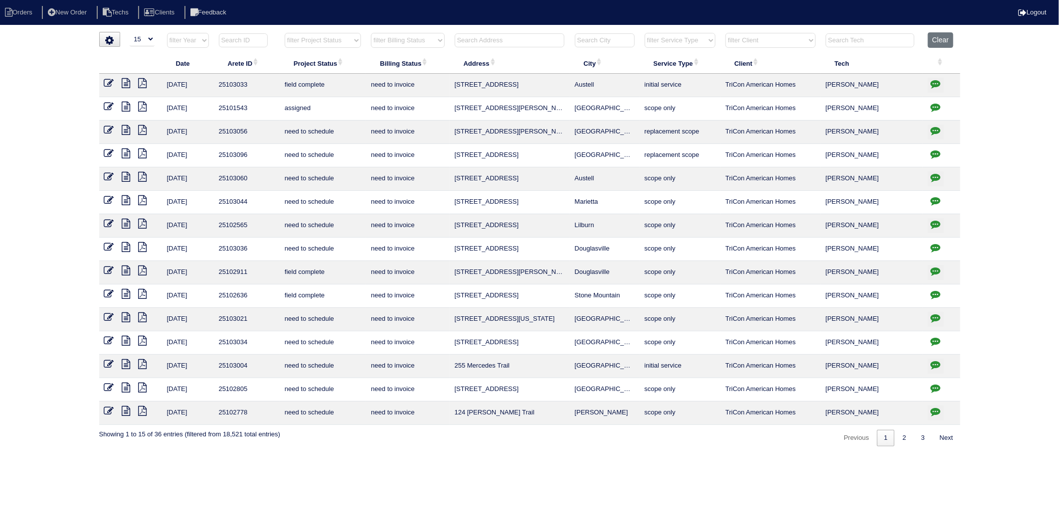
click at [124, 271] on icon at bounding box center [126, 271] width 8 height 10
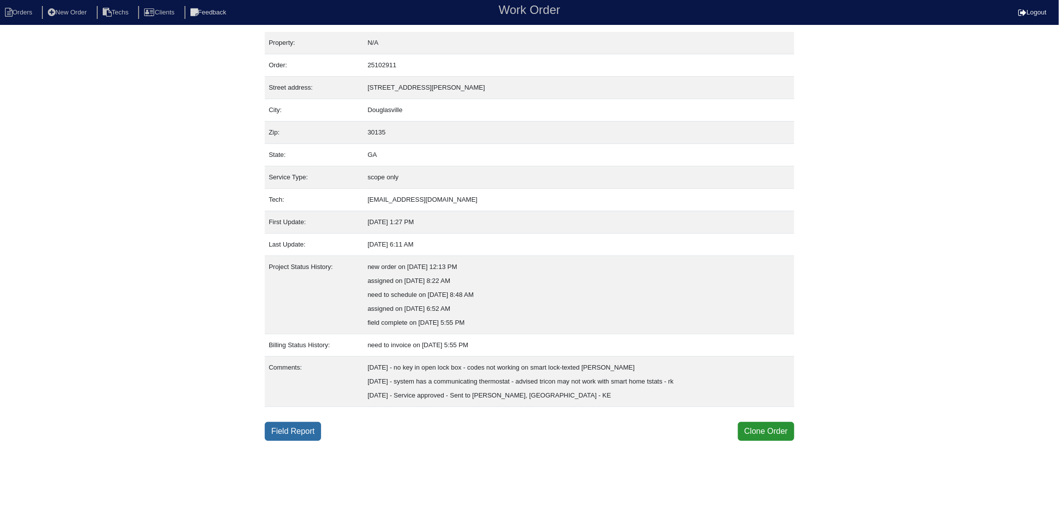
click at [312, 431] on link "Field Report" at bounding box center [293, 431] width 56 height 19
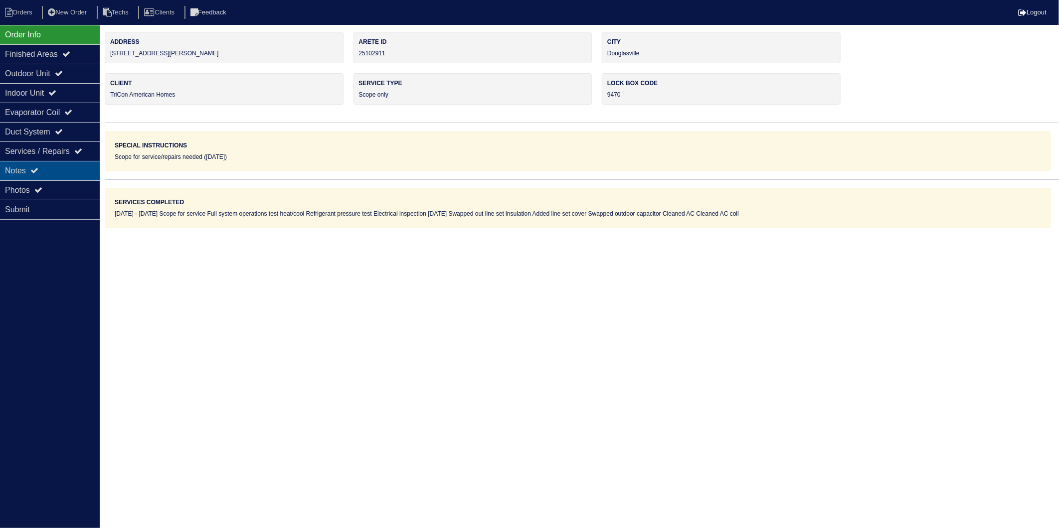
click at [7, 173] on div "Notes" at bounding box center [50, 170] width 100 height 19
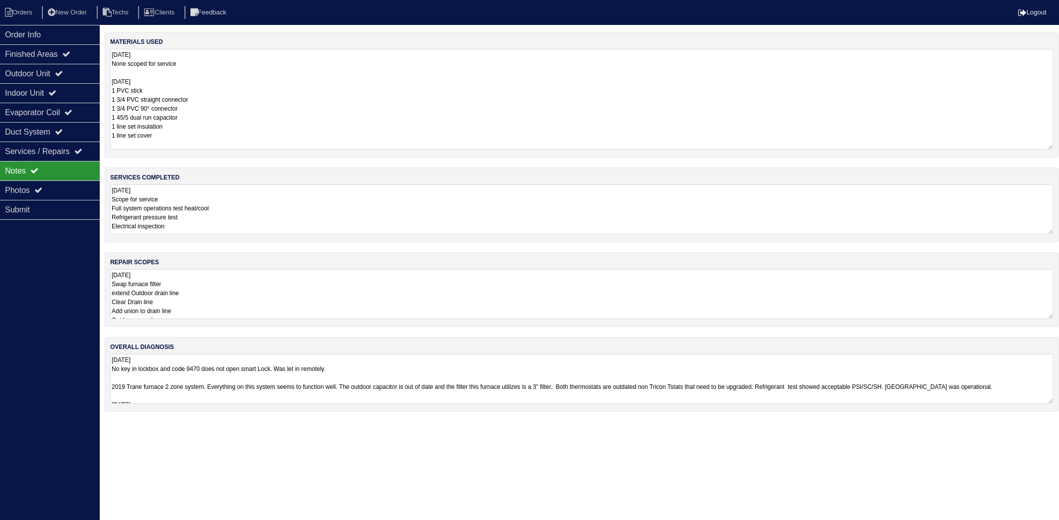
click at [193, 79] on textarea "[DATE] None scoped for service [DATE] 1 PVC stick 1 3/4 PVC straight connector …" at bounding box center [581, 99] width 943 height 101
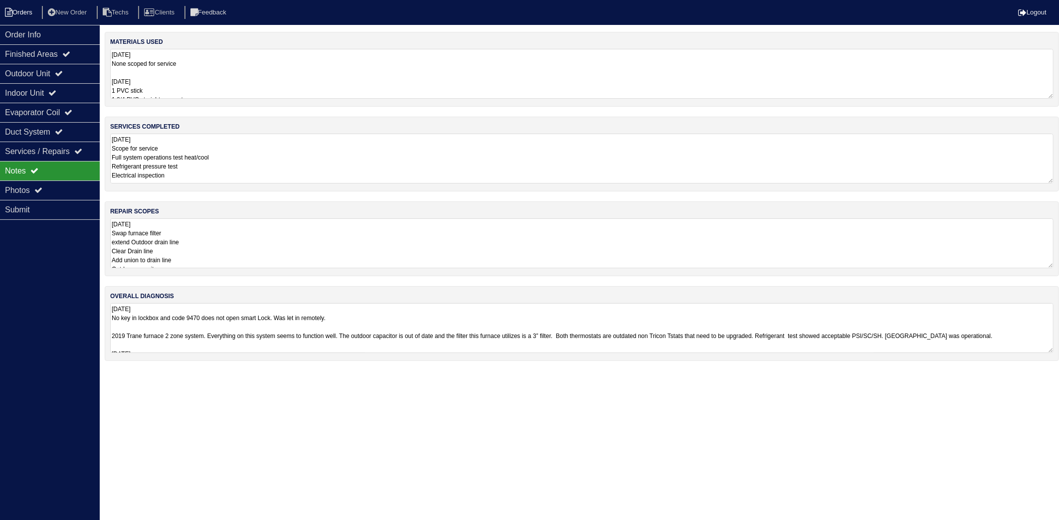
click at [33, 11] on li "Orders" at bounding box center [20, 12] width 40 height 13
select select "15"
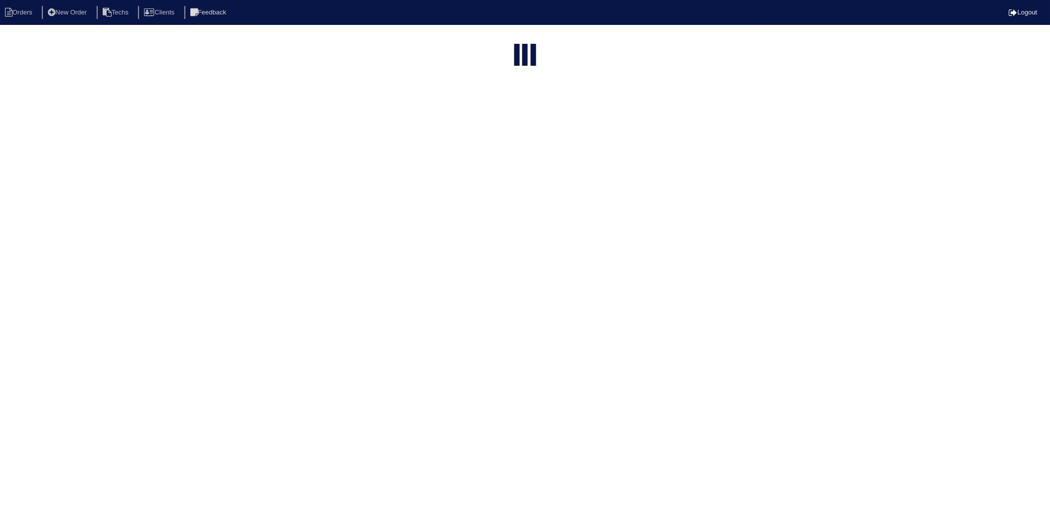
select select "need to invoice"
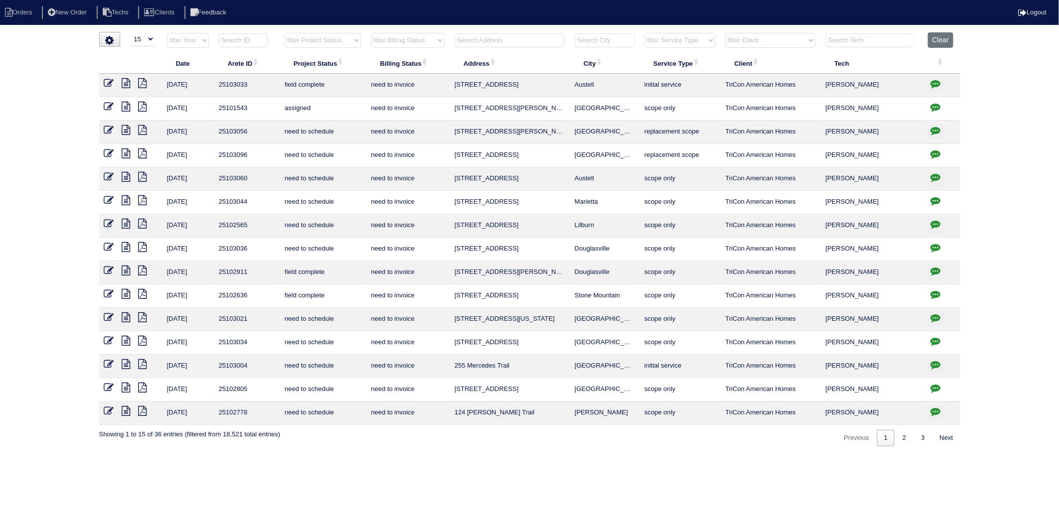
click at [107, 273] on icon at bounding box center [109, 271] width 10 height 10
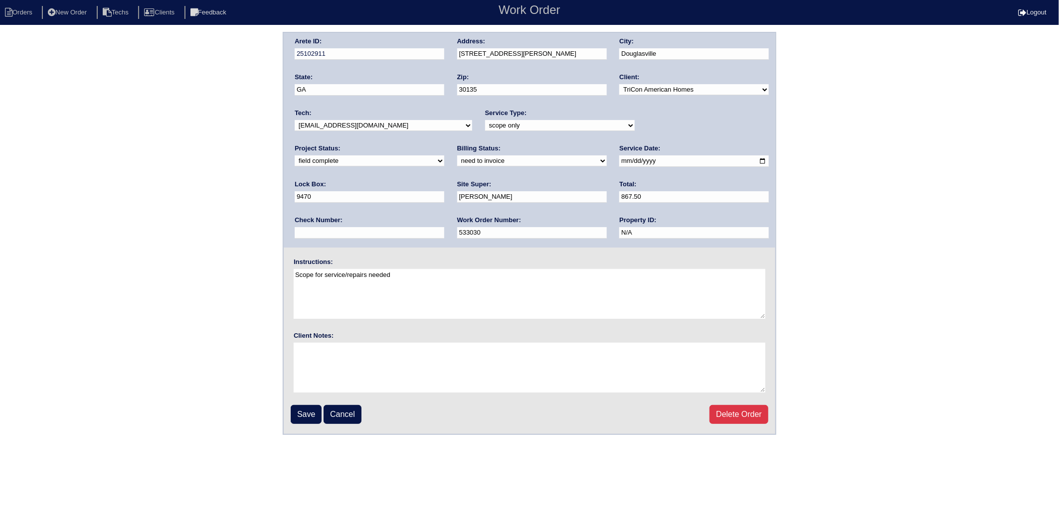
click at [457, 161] on select "need to quote quoted need to invoice invoiced paid warranty purchase order need…" at bounding box center [532, 160] width 150 height 11
select select "invoiced"
click at [457, 155] on select "need to quote quoted need to invoice invoiced paid warranty purchase order need…" at bounding box center [532, 160] width 150 height 11
click at [311, 412] on input "Save" at bounding box center [306, 414] width 31 height 19
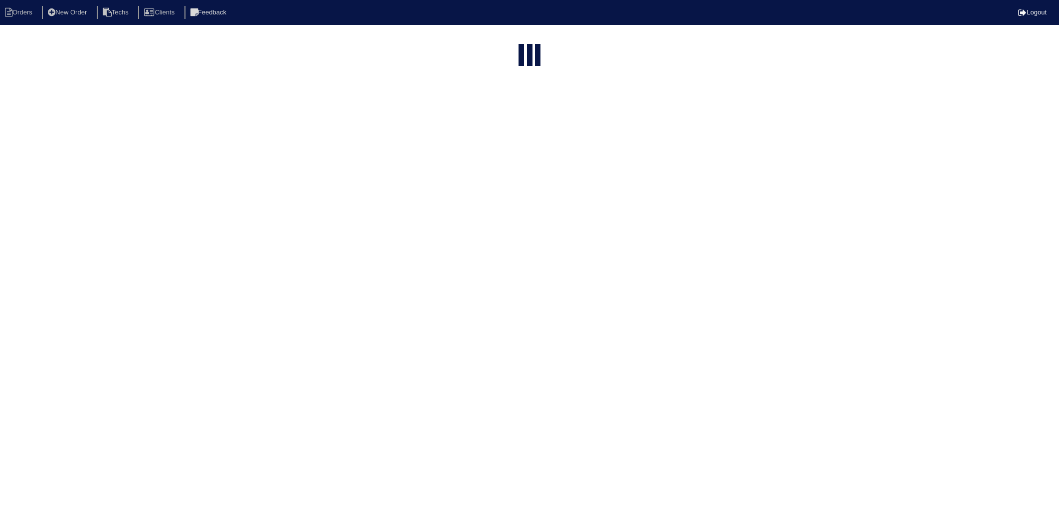
select select "15"
select select "need to invoice"
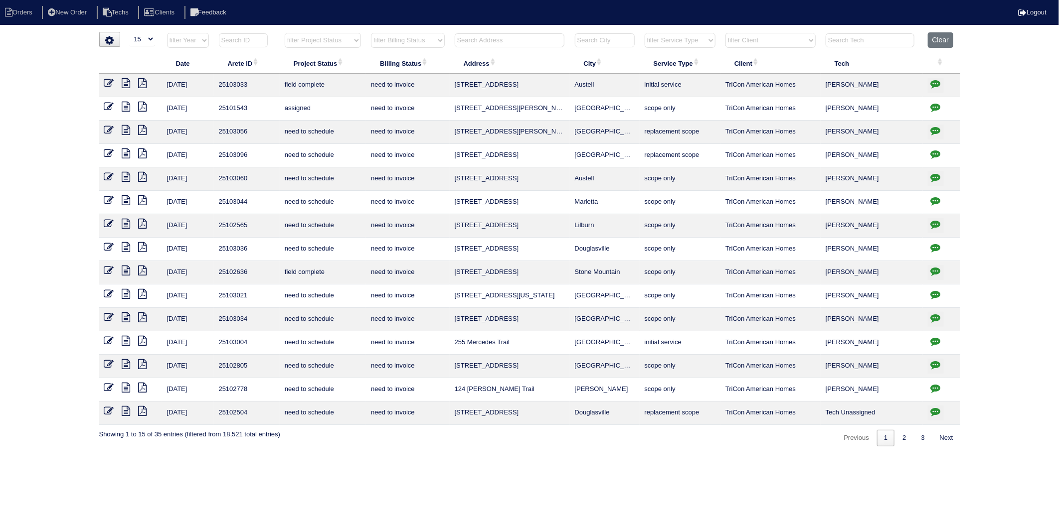
drag, startPoint x: 127, startPoint y: 273, endPoint x: 37, endPoint y: 268, distance: 89.8
click at [127, 273] on icon at bounding box center [126, 271] width 8 height 10
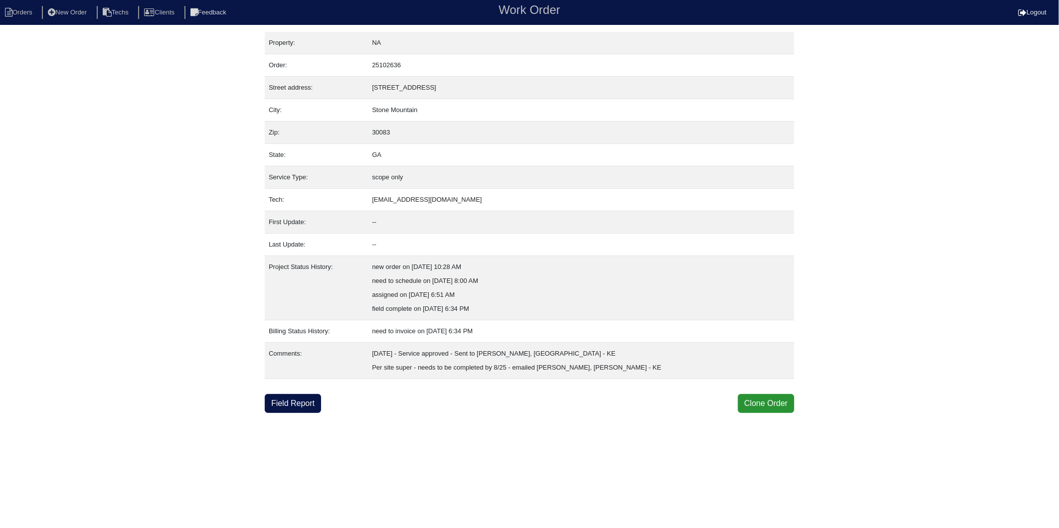
drag, startPoint x: 288, startPoint y: 402, endPoint x: 31, endPoint y: 348, distance: 262.3
click at [288, 402] on link "Field Report" at bounding box center [293, 403] width 56 height 19
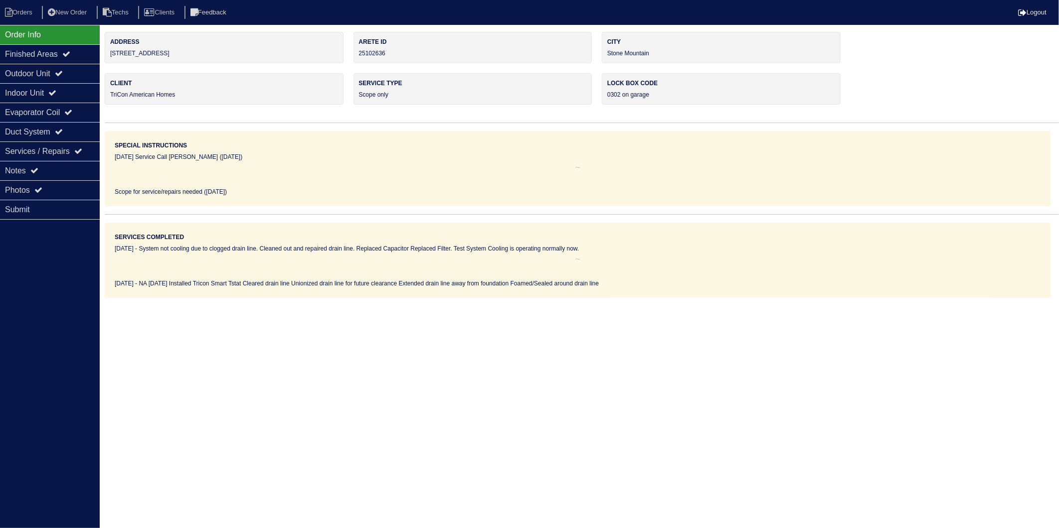
drag, startPoint x: 202, startPoint y: 364, endPoint x: 187, endPoint y: 333, distance: 34.1
click at [202, 298] on html "Orders New Order Techs Clients Feedback Logout Orders New Order Users Clients M…" at bounding box center [529, 149] width 1059 height 298
click at [25, 165] on div "Notes" at bounding box center [50, 170] width 100 height 19
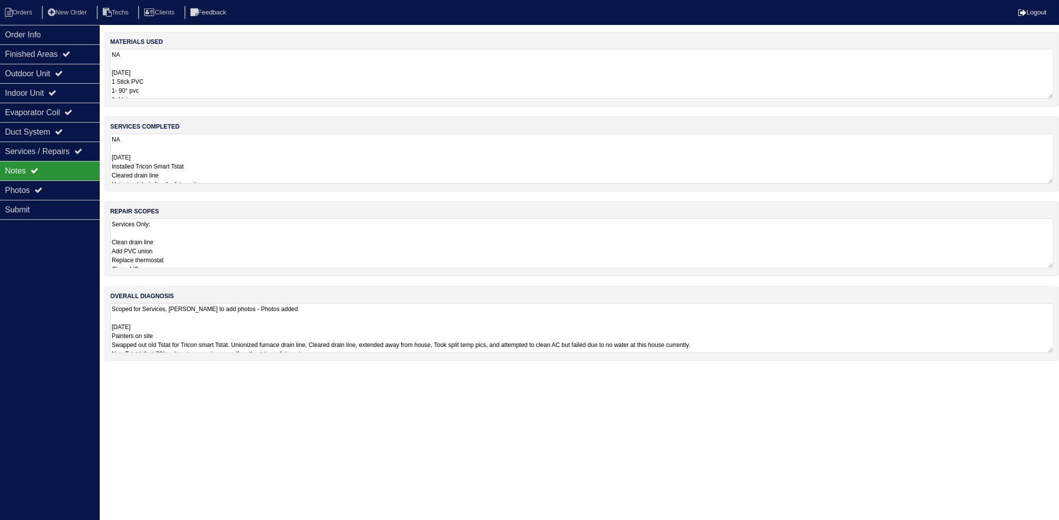
click at [224, 60] on textarea "NA 8.23.25 1 Stick PVC 1- 90° pvc 1- Union pvc 1- Tricon smart Tstat" at bounding box center [581, 74] width 943 height 50
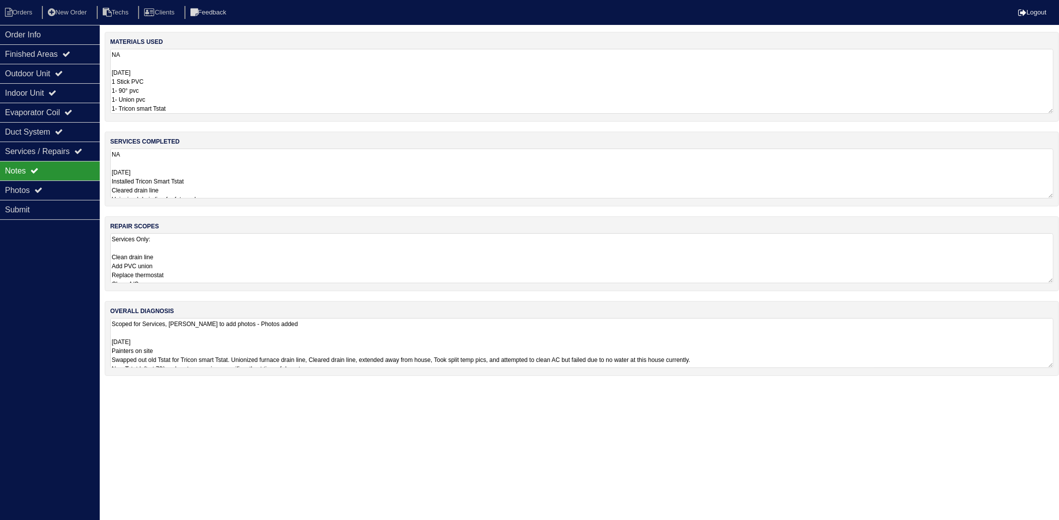
click at [231, 174] on textarea "NA 8.23.25 Installed Tricon Smart Tstat Cleared drain line Unionized drain line…" at bounding box center [581, 174] width 943 height 50
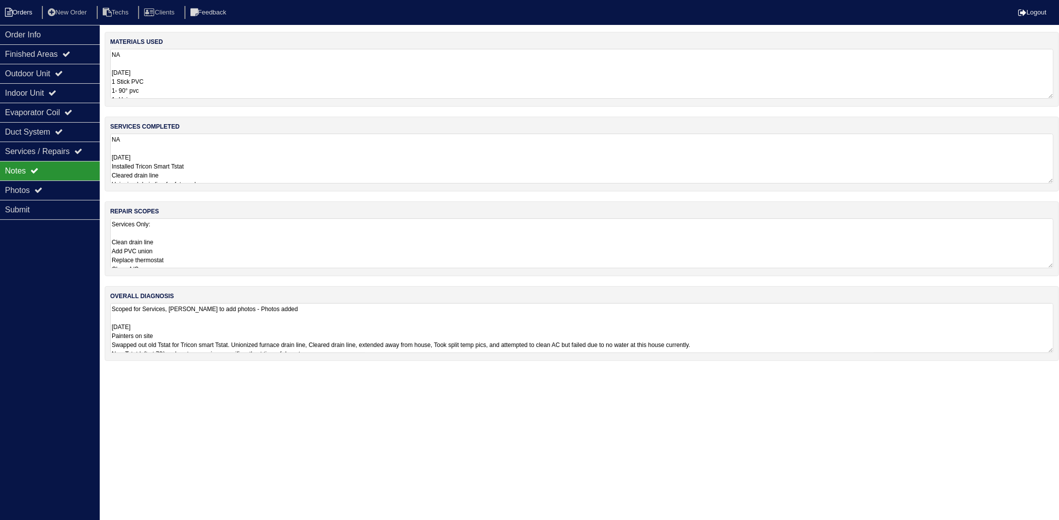
click at [23, 13] on li "Orders" at bounding box center [20, 12] width 40 height 13
select select "15"
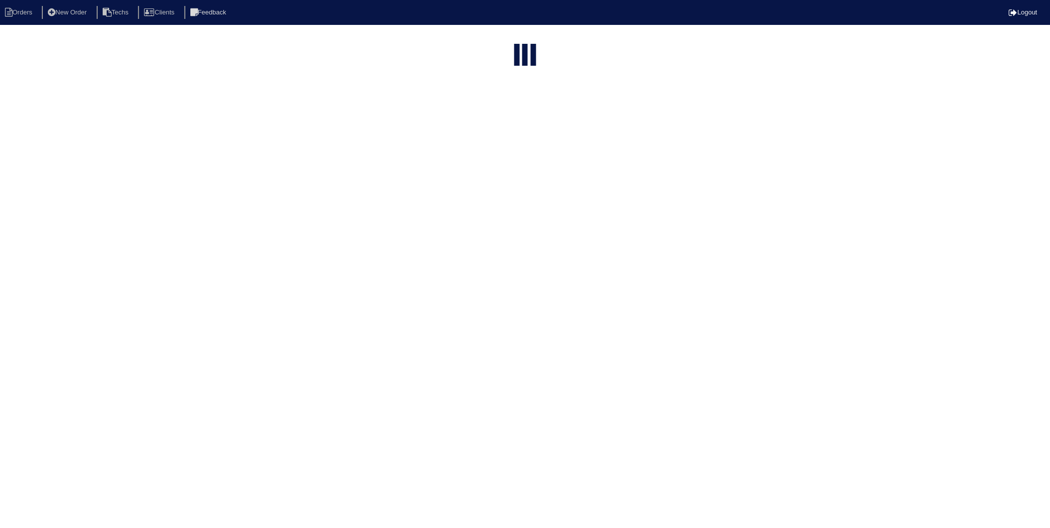
select select "need to invoice"
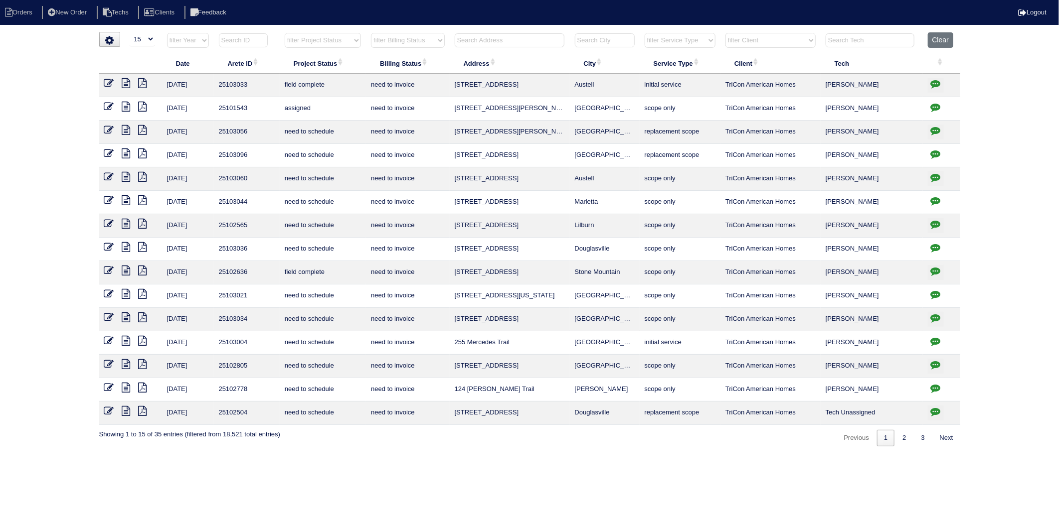
click at [106, 272] on icon at bounding box center [109, 271] width 10 height 10
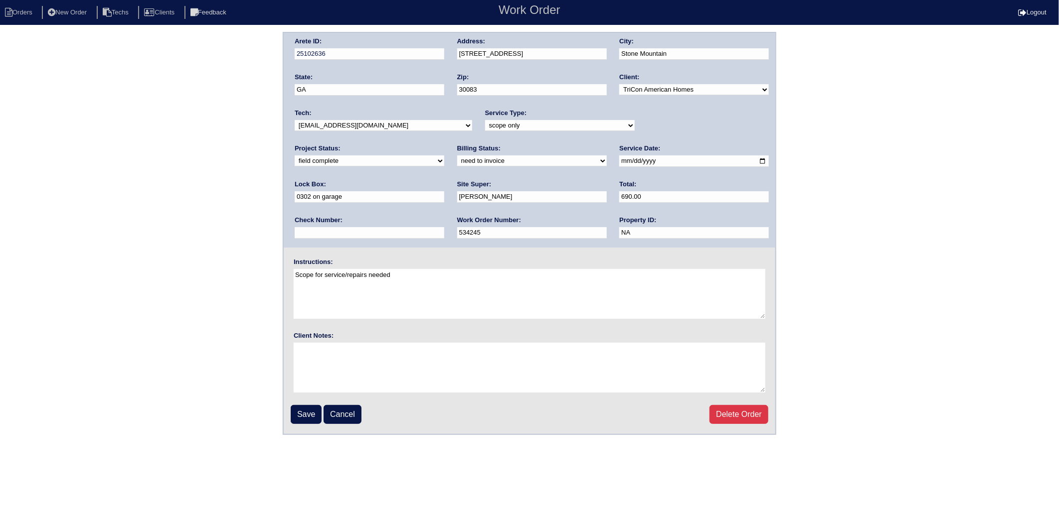
click at [457, 164] on select "need to quote quoted need to invoice invoiced paid warranty purchase order need…" at bounding box center [532, 160] width 150 height 11
select select "invoiced"
click at [457, 155] on select "need to quote quoted need to invoice invoiced paid warranty purchase order need…" at bounding box center [532, 160] width 150 height 11
click at [304, 412] on input "Save" at bounding box center [306, 414] width 31 height 19
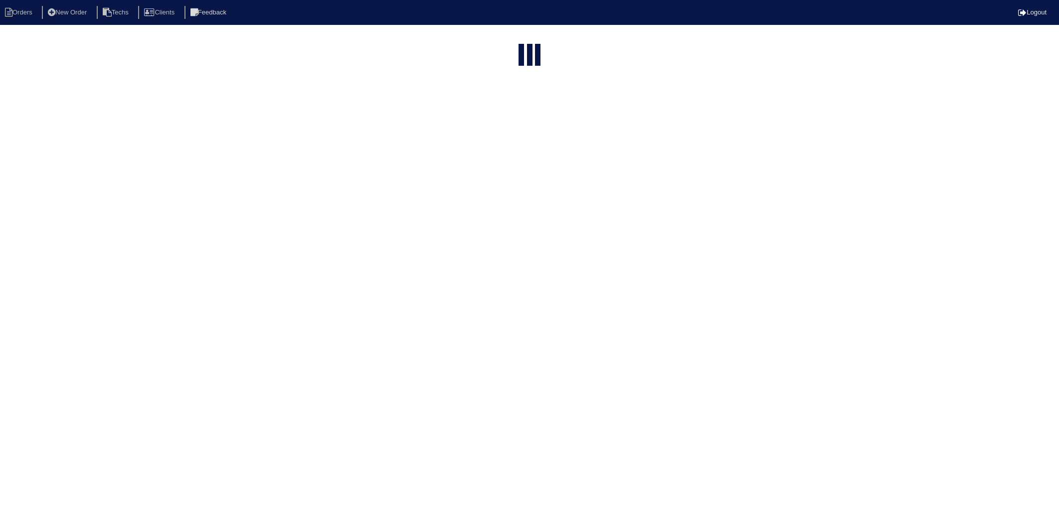
select select "15"
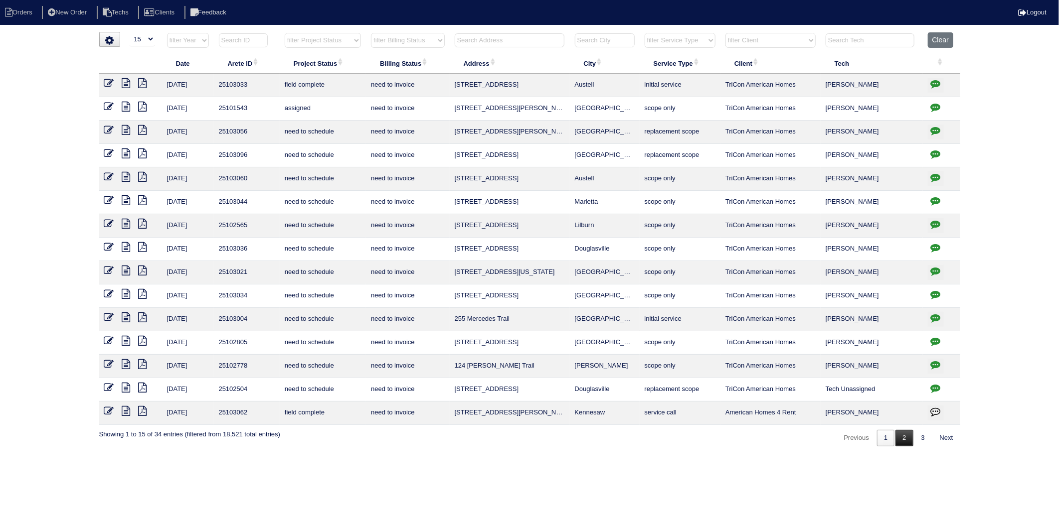
click at [899, 444] on link "2" at bounding box center [903, 438] width 17 height 16
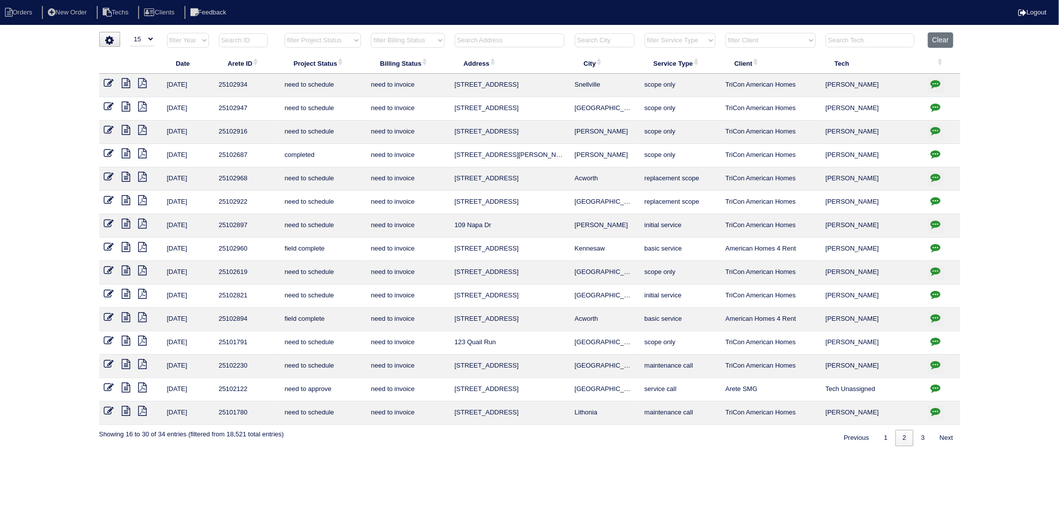
click at [933, 154] on icon "button" at bounding box center [935, 154] width 10 height 10
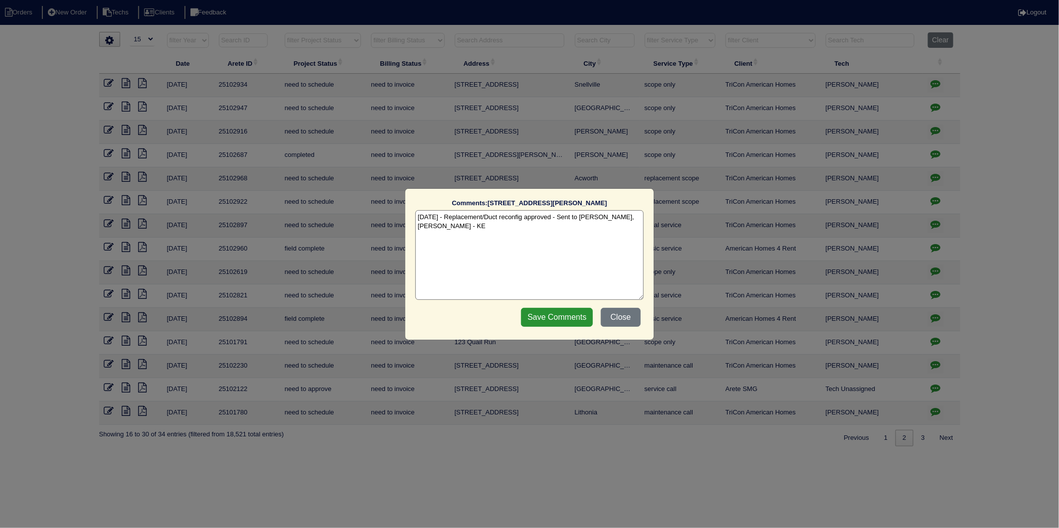
click at [933, 154] on div "Comments: 103 Old Granger Rd The comments on file have changed since you starte…" at bounding box center [529, 264] width 1059 height 528
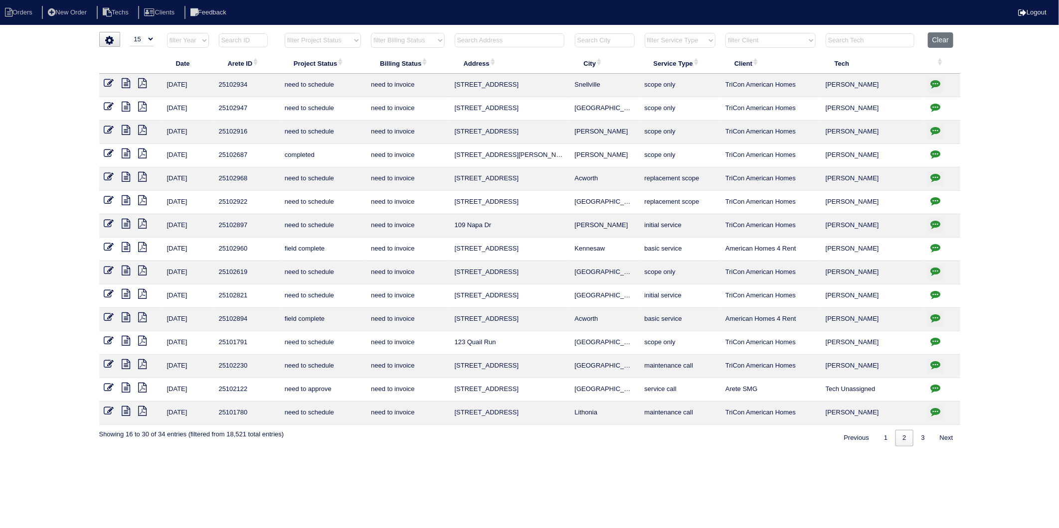
click at [935, 156] on icon "button" at bounding box center [935, 154] width 10 height 10
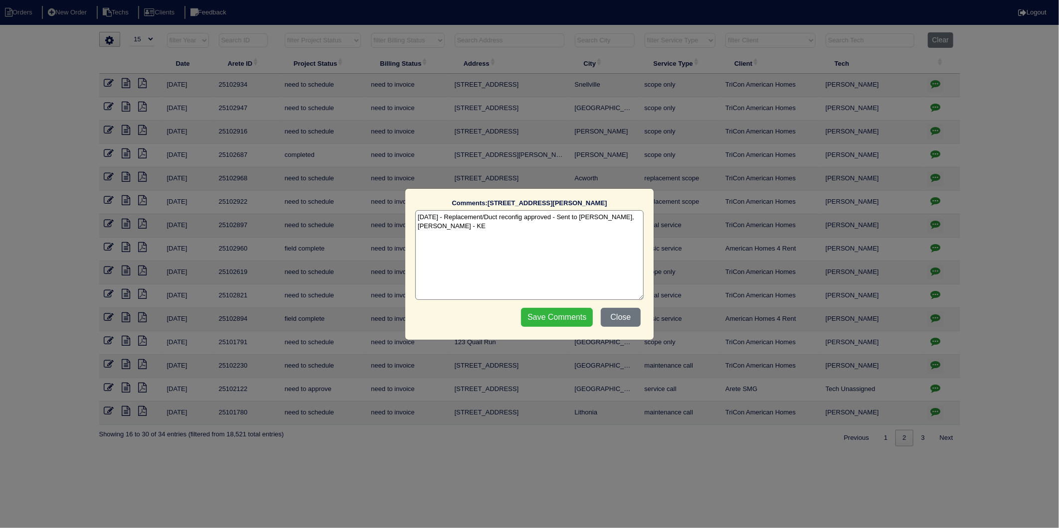
click at [563, 321] on input "Save Comments" at bounding box center [557, 317] width 72 height 19
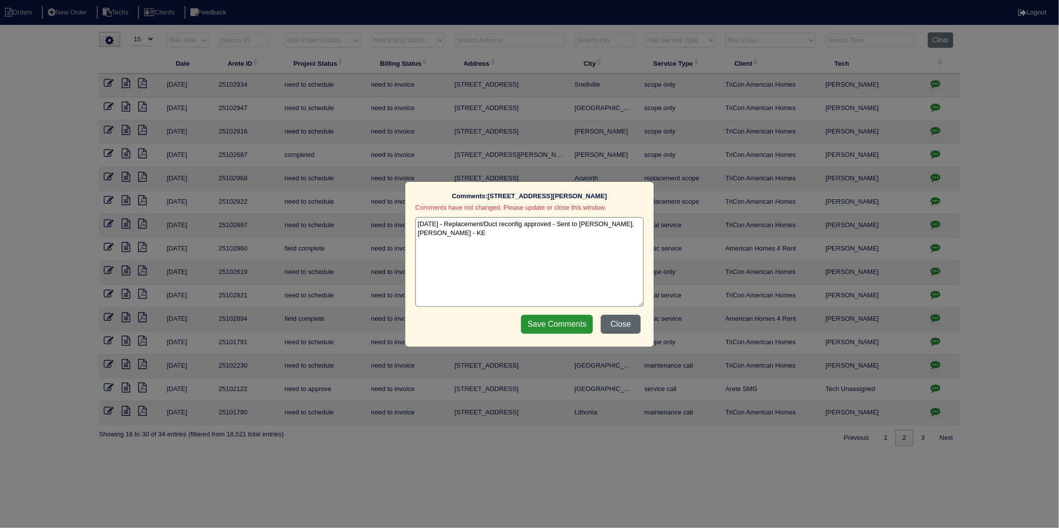
click at [618, 322] on button "Close" at bounding box center [621, 324] width 40 height 19
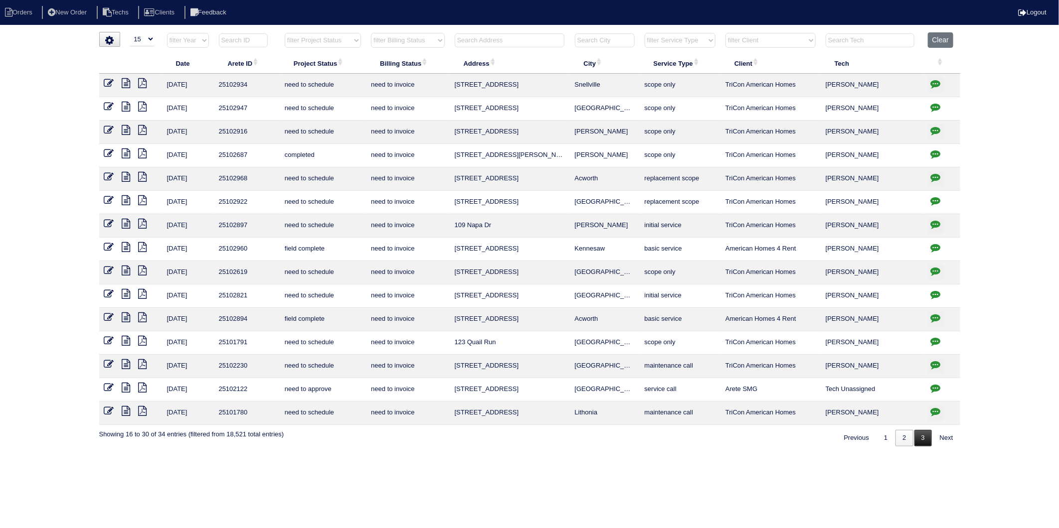
click at [918, 441] on link "3" at bounding box center [922, 438] width 17 height 16
select select "need to invoice"
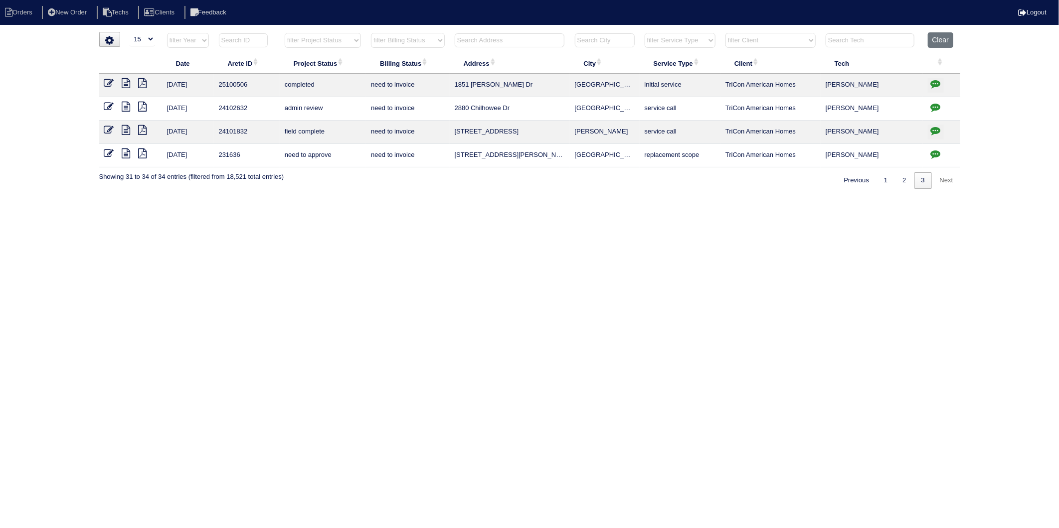
click at [427, 199] on html "Orders New Order Techs Clients Feedback Logout Orders New Order Users Clients M…" at bounding box center [529, 99] width 1059 height 199
click at [490, 41] on input "text" at bounding box center [510, 40] width 110 height 14
click at [939, 39] on button "Clear" at bounding box center [939, 39] width 25 height 15
select select
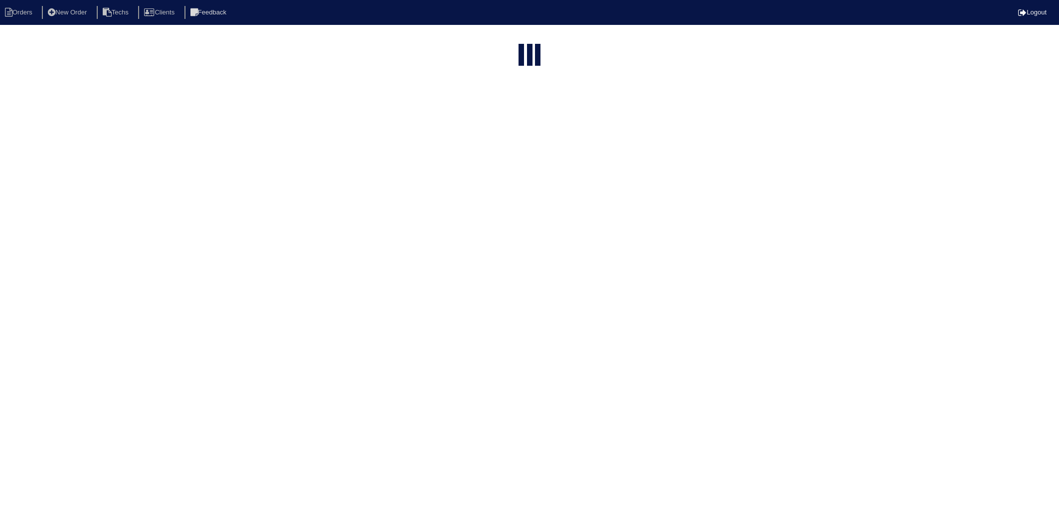
select select "15"
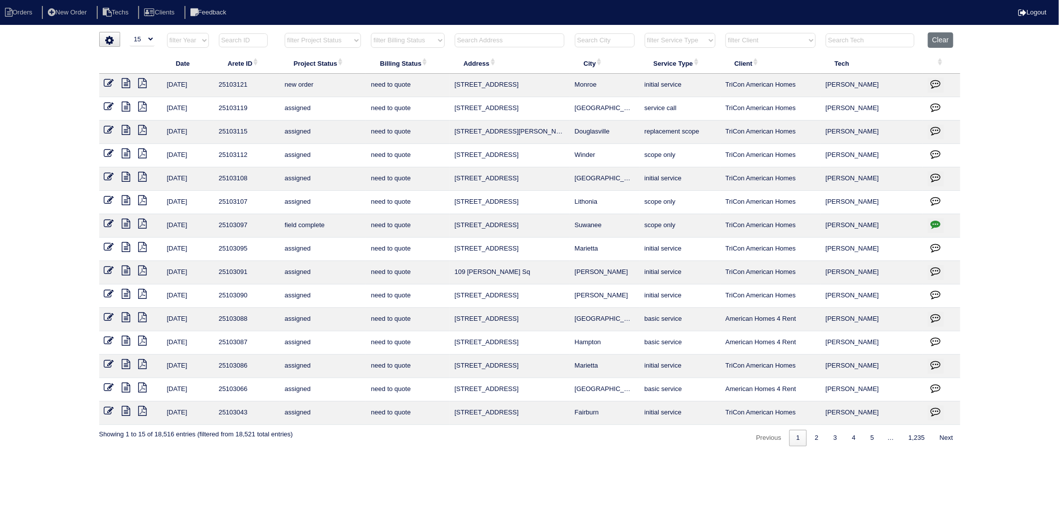
click at [472, 39] on input "text" at bounding box center [510, 40] width 110 height 14
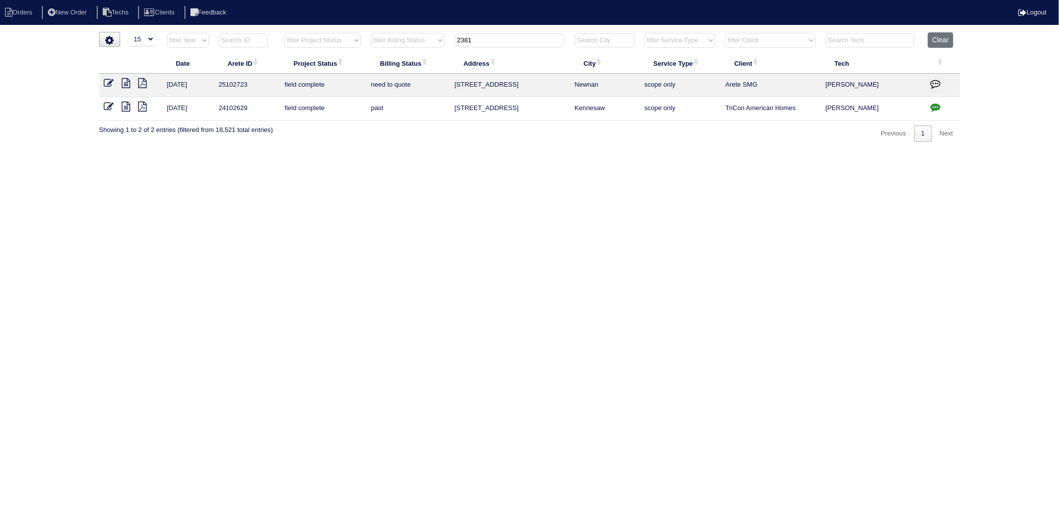
type input "2381"
click at [108, 81] on icon at bounding box center [109, 83] width 10 height 10
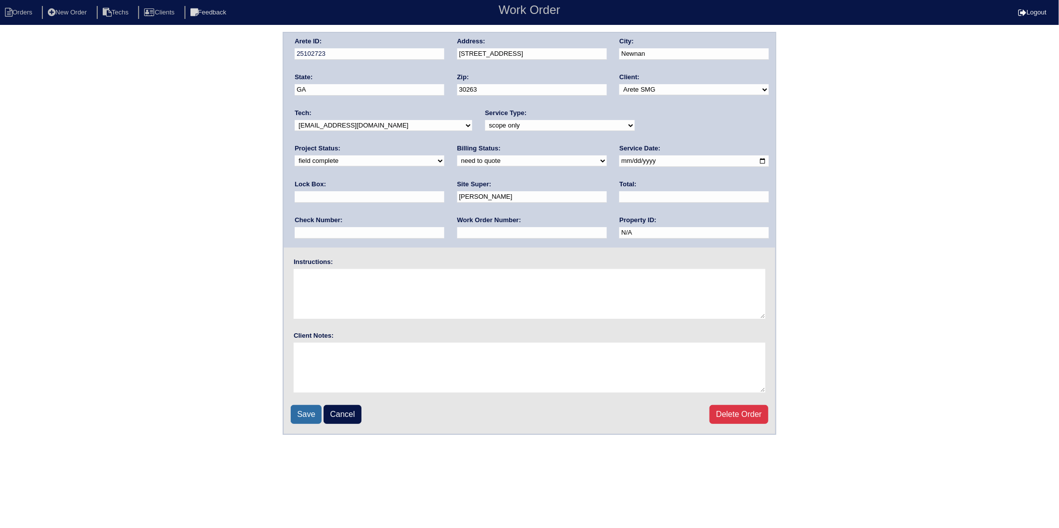
click at [306, 411] on input "Save" at bounding box center [306, 414] width 31 height 19
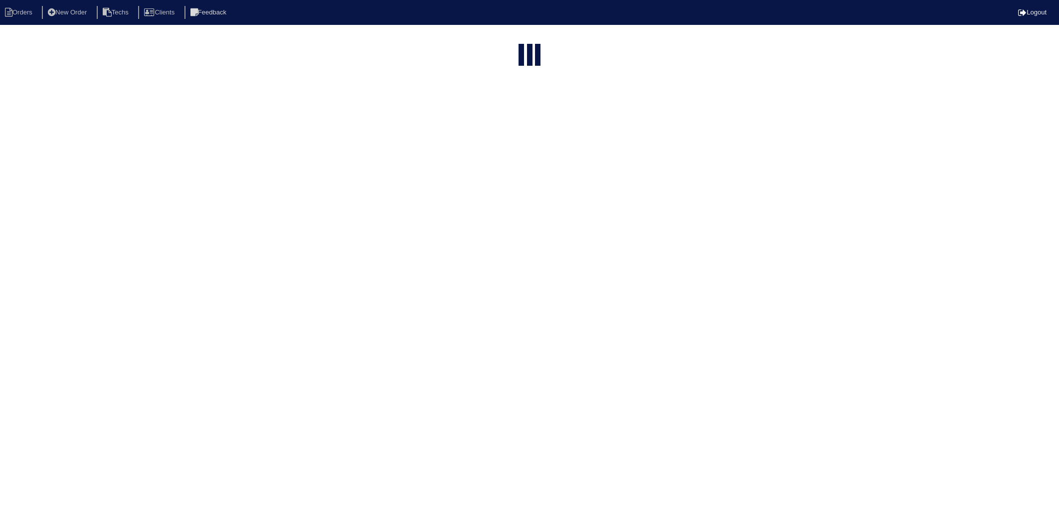
select select "15"
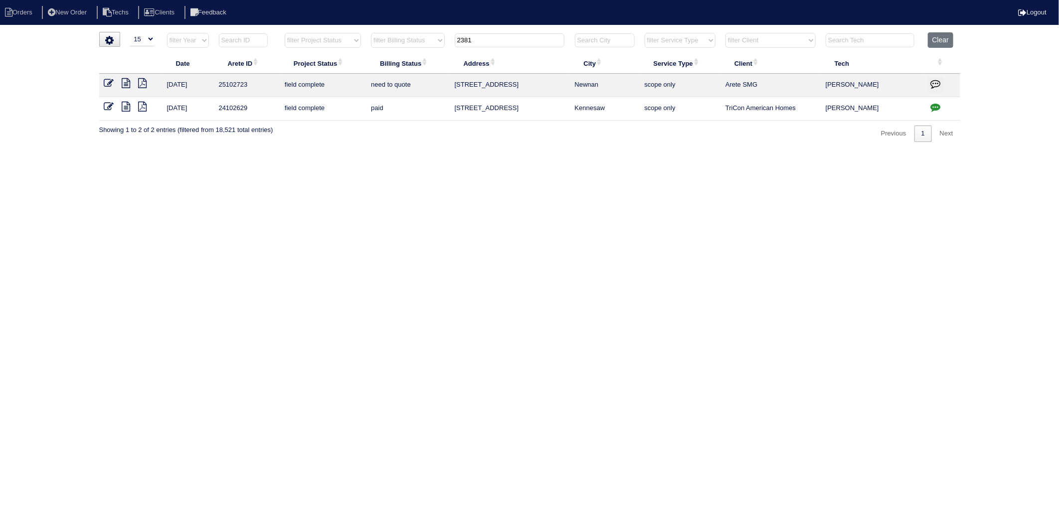
drag, startPoint x: 435, startPoint y: 167, endPoint x: 438, endPoint y: 55, distance: 112.2
click at [435, 152] on html "Orders New Order Techs Clients Feedback Logout Orders New Order Users Clients M…" at bounding box center [529, 76] width 1059 height 152
click at [491, 39] on input "2381" at bounding box center [510, 40] width 110 height 14
drag, startPoint x: 491, startPoint y: 39, endPoint x: 470, endPoint y: 119, distance: 82.4
click at [421, 48] on tr "filter Year -- Any Year -- 2025 2024 2023 2022 2021 2020 2019 filter Project St…" at bounding box center [529, 42] width 861 height 20
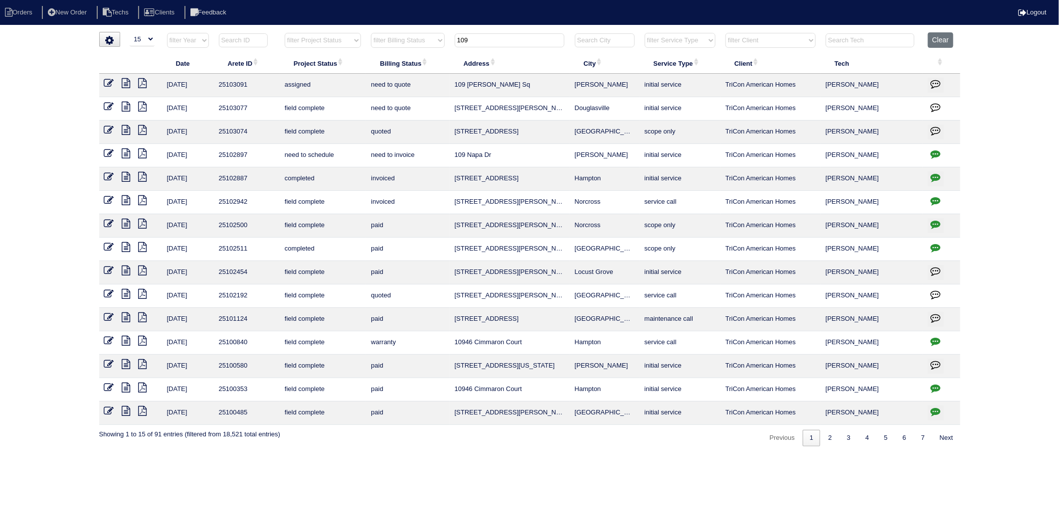
drag, startPoint x: 477, startPoint y: 45, endPoint x: 418, endPoint y: 52, distance: 59.8
click at [418, 52] on tr "filter Year -- Any Year -- 2025 2024 2023 2022 2021 2020 2019 filter Project St…" at bounding box center [529, 42] width 861 height 20
type input "7161"
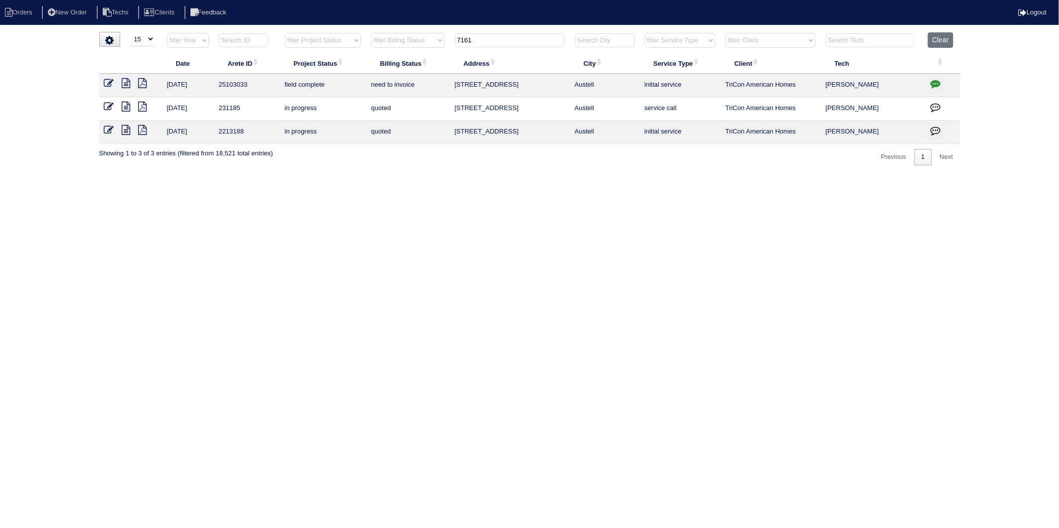
click at [125, 85] on icon at bounding box center [126, 83] width 8 height 10
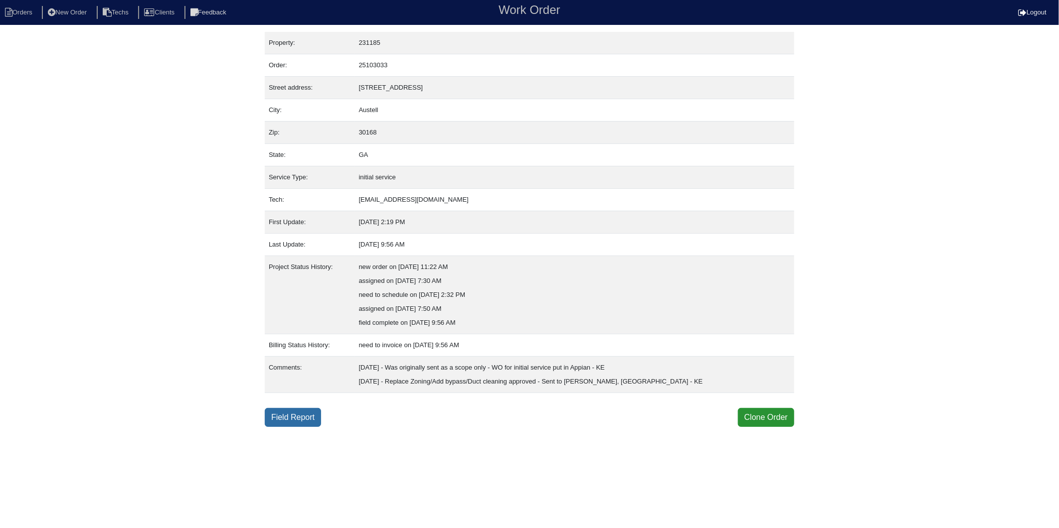
click at [288, 420] on link "Field Report" at bounding box center [293, 417] width 56 height 19
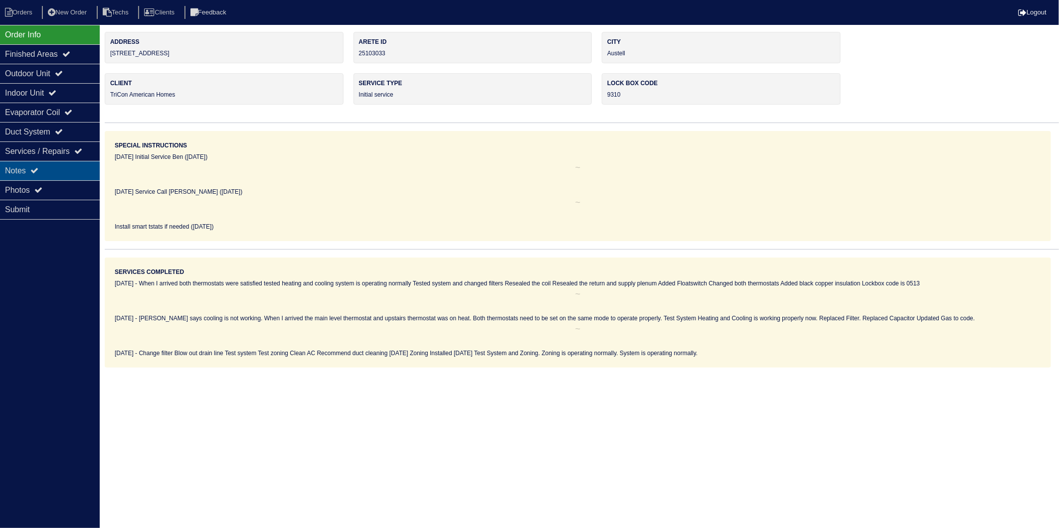
click at [21, 168] on div "Notes" at bounding box center [50, 170] width 100 height 19
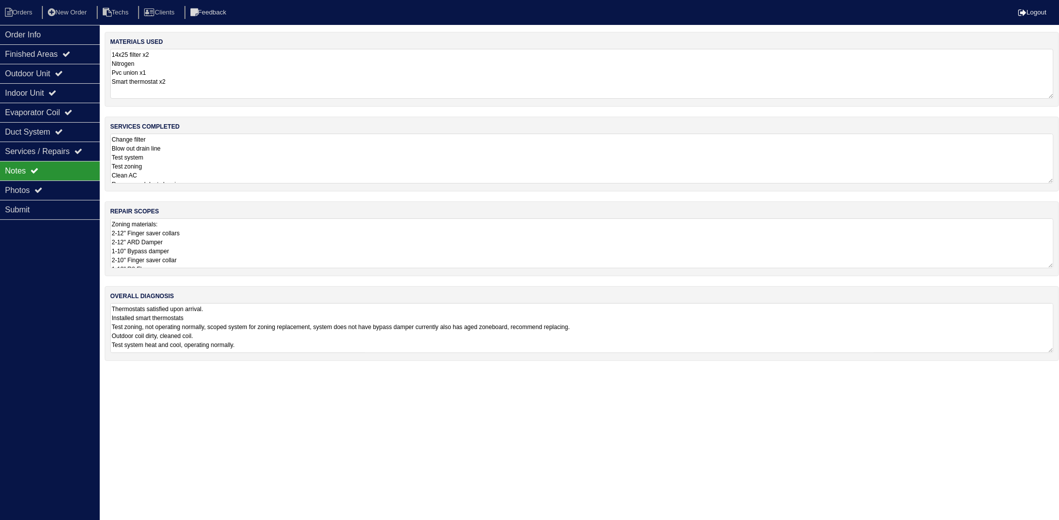
click at [243, 80] on textarea "14x25 filter x2 Nitrogen Pvc union x1 Smart thermostat x2" at bounding box center [581, 74] width 943 height 50
click at [223, 156] on textarea "Change filter Blow out drain line Test system Test zoning Clean AC Recommend du…" at bounding box center [581, 158] width 943 height 50
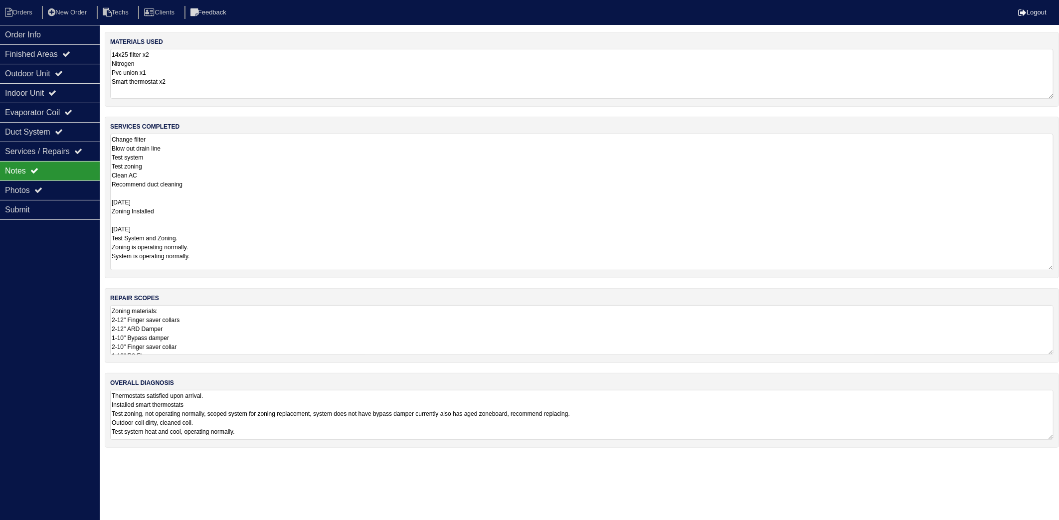
click at [219, 256] on textarea "Change filter Blow out drain line Test system Test zoning Clean AC Recommend du…" at bounding box center [581, 202] width 943 height 137
drag, startPoint x: 19, startPoint y: 11, endPoint x: 47, endPoint y: 8, distance: 28.6
click at [20, 11] on li "Orders" at bounding box center [20, 12] width 40 height 13
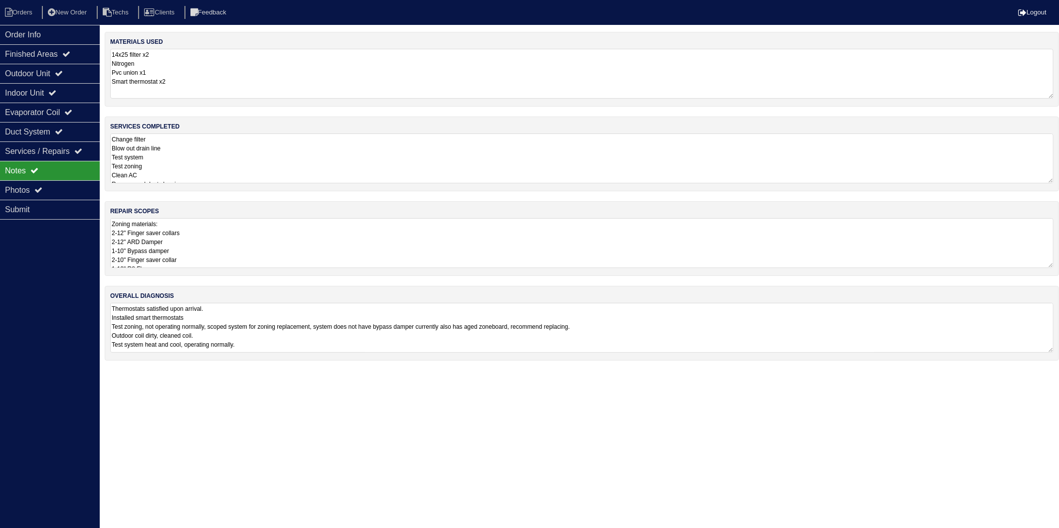
select select "15"
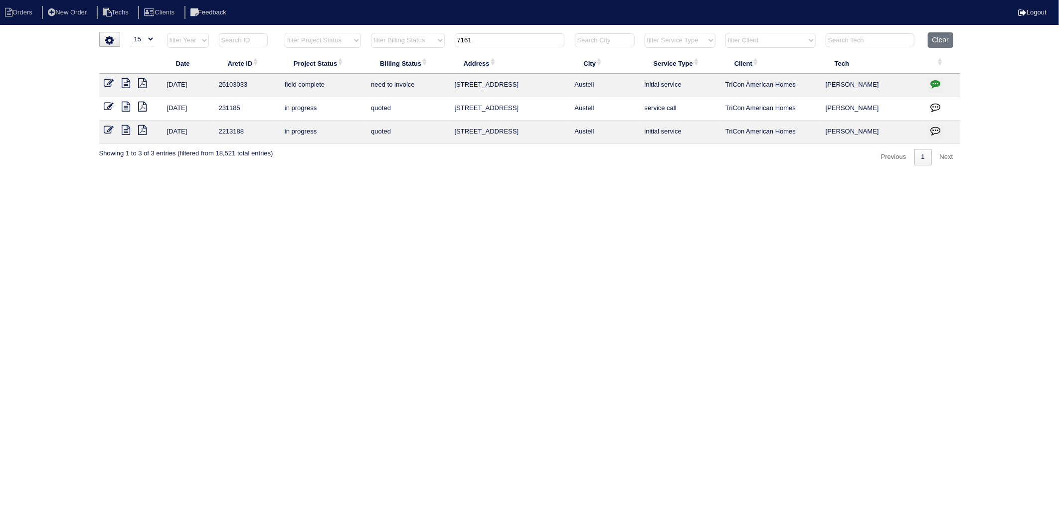
click at [110, 84] on icon at bounding box center [109, 83] width 10 height 10
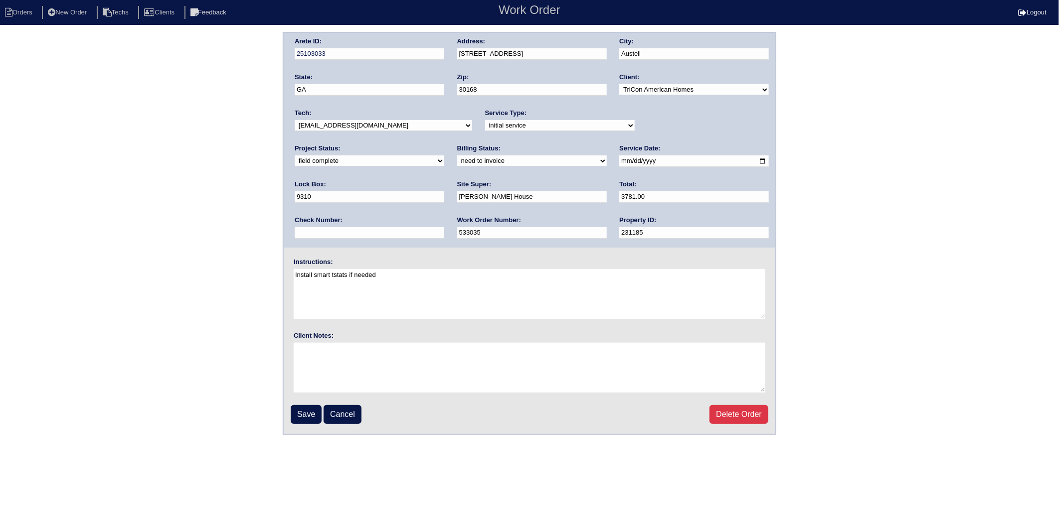
click at [457, 162] on select "need to quote quoted need to invoice invoiced paid warranty purchase order need…" at bounding box center [532, 160] width 150 height 11
select select "invoiced"
click at [457, 155] on select "need to quote quoted need to invoice invoiced paid warranty purchase order need…" at bounding box center [532, 160] width 150 height 11
drag, startPoint x: 300, startPoint y: 390, endPoint x: 309, endPoint y: 425, distance: 36.6
click at [307, 425] on fieldset "Arete ID: 25103033 Address: [STREET_ADDRESS] City: [GEOGRAPHIC_DATA] State: [GE…" at bounding box center [529, 233] width 491 height 401
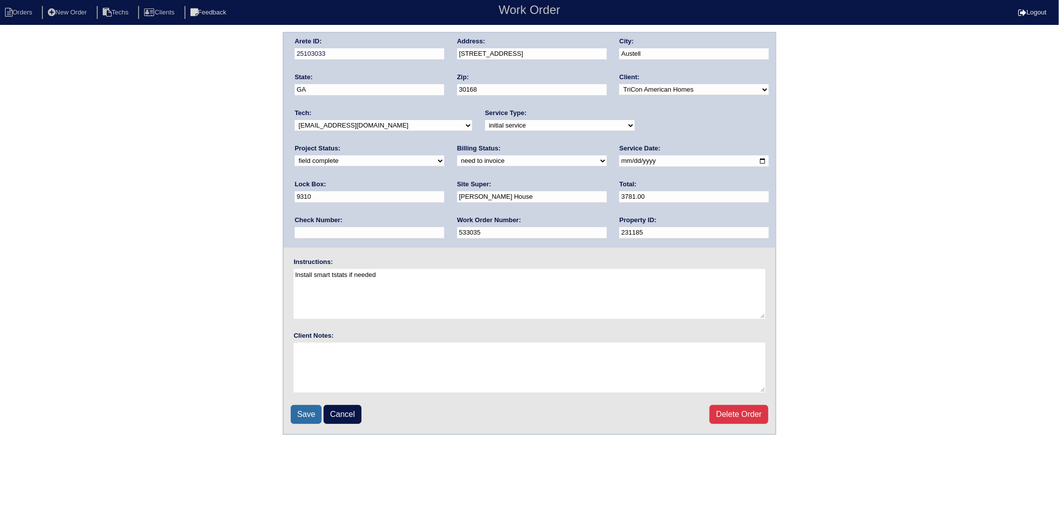
click at [304, 411] on input "Save" at bounding box center [306, 414] width 31 height 19
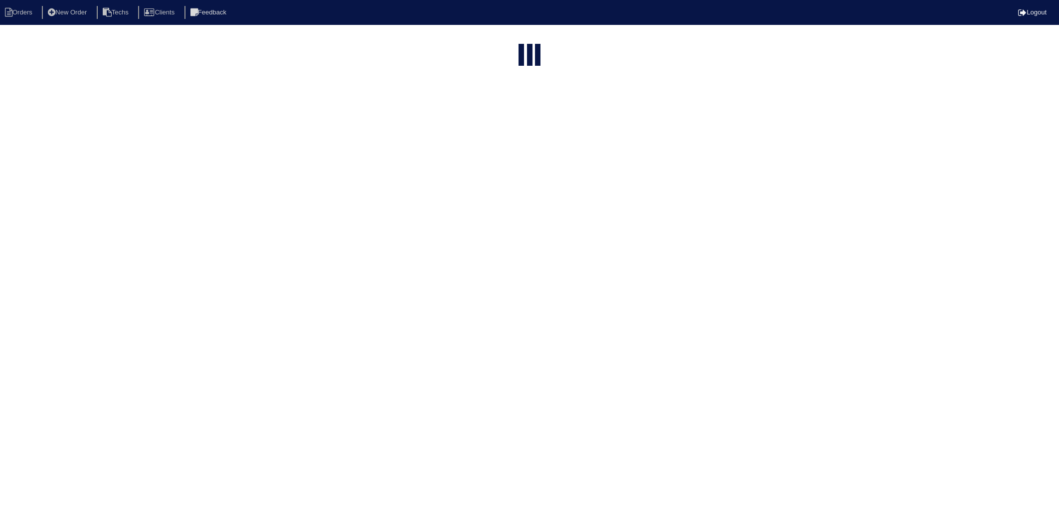
select select "15"
type input "7161"
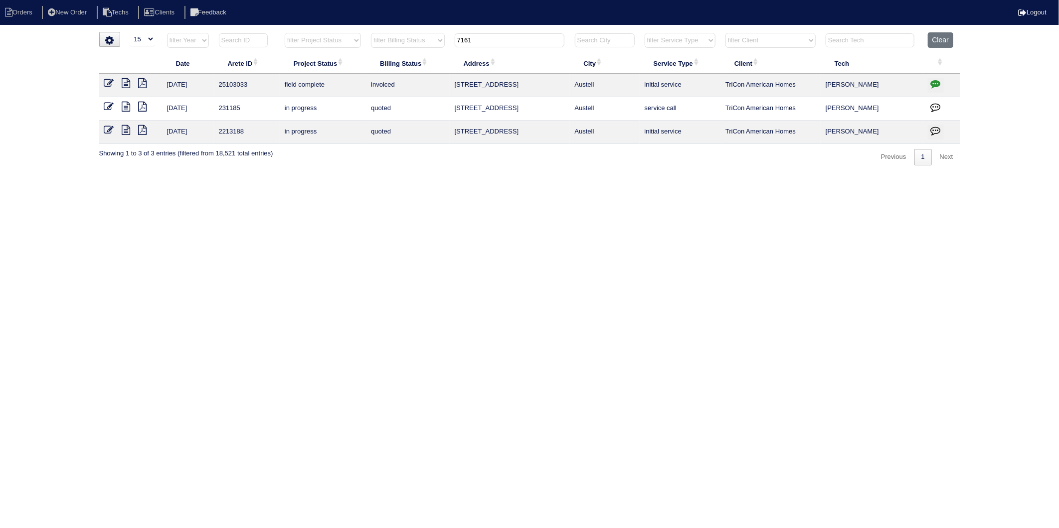
click at [127, 81] on icon at bounding box center [126, 83] width 8 height 10
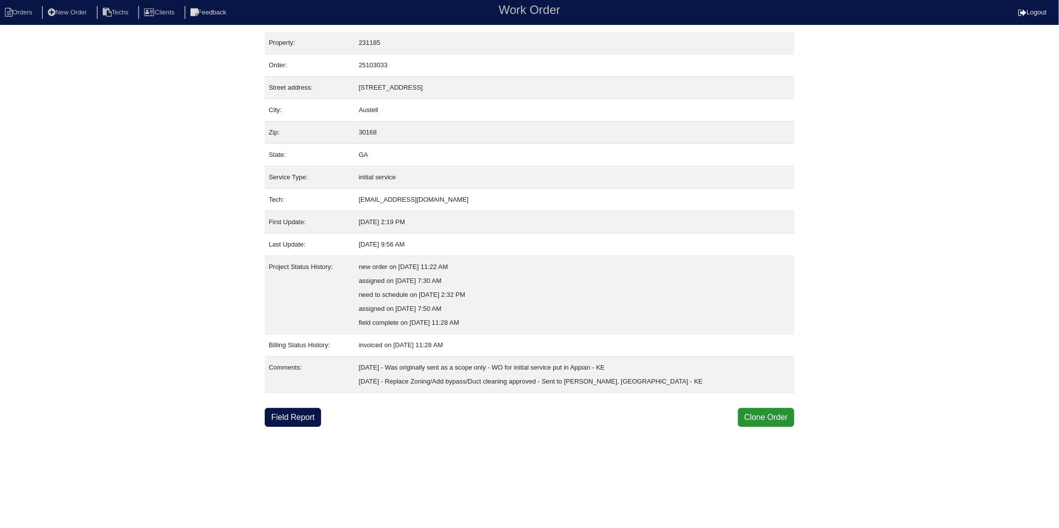
drag, startPoint x: 292, startPoint y: 412, endPoint x: 289, endPoint y: 387, distance: 24.5
click at [292, 412] on link "Field Report" at bounding box center [293, 417] width 56 height 19
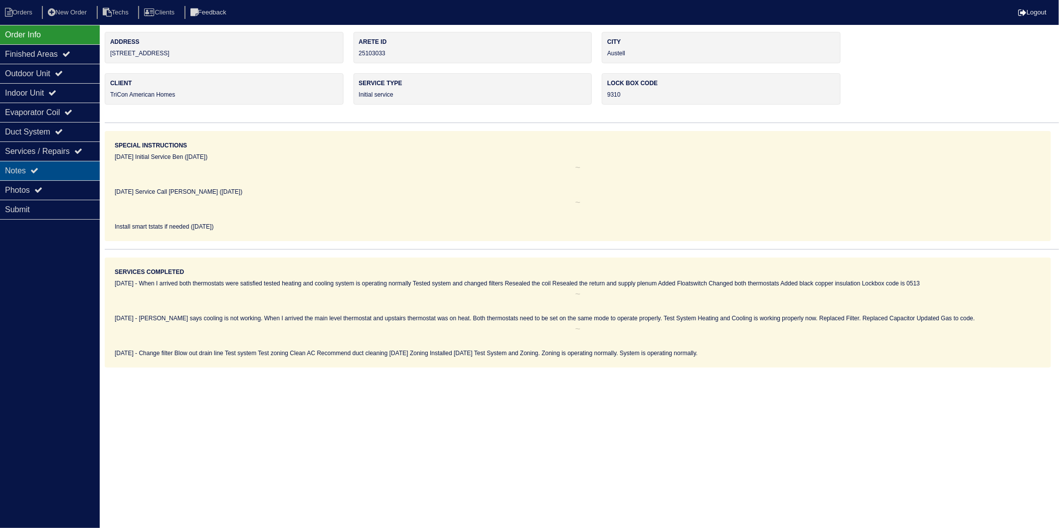
drag, startPoint x: 22, startPoint y: 164, endPoint x: 30, endPoint y: 165, distance: 8.5
click at [22, 164] on div "Notes" at bounding box center [50, 170] width 100 height 19
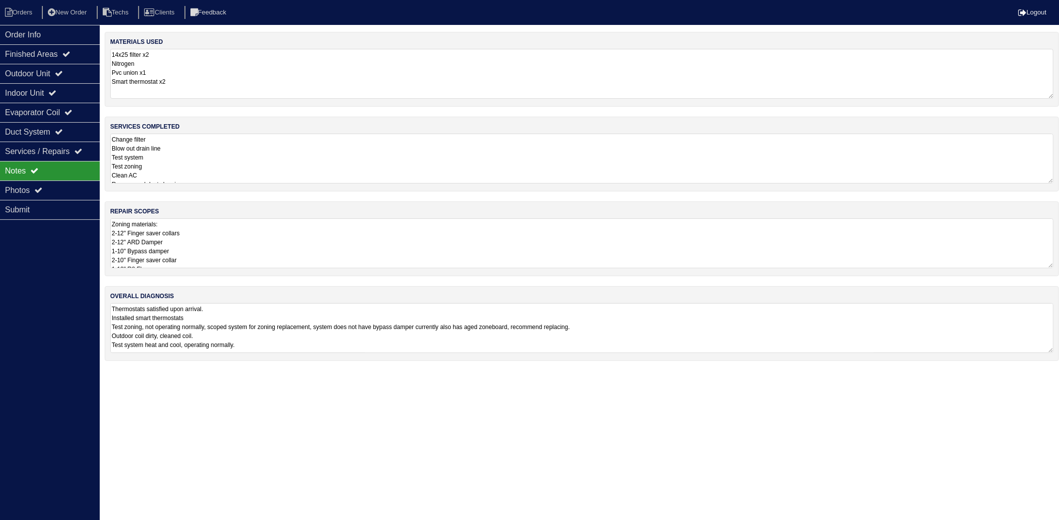
click at [210, 74] on textarea "14x25 filter x2 Nitrogen Pvc union x1 Smart thermostat x2" at bounding box center [581, 74] width 943 height 50
click at [215, 143] on textarea "Change filter Blow out drain line Test system Test zoning Clean AC Recommend du…" at bounding box center [581, 158] width 943 height 50
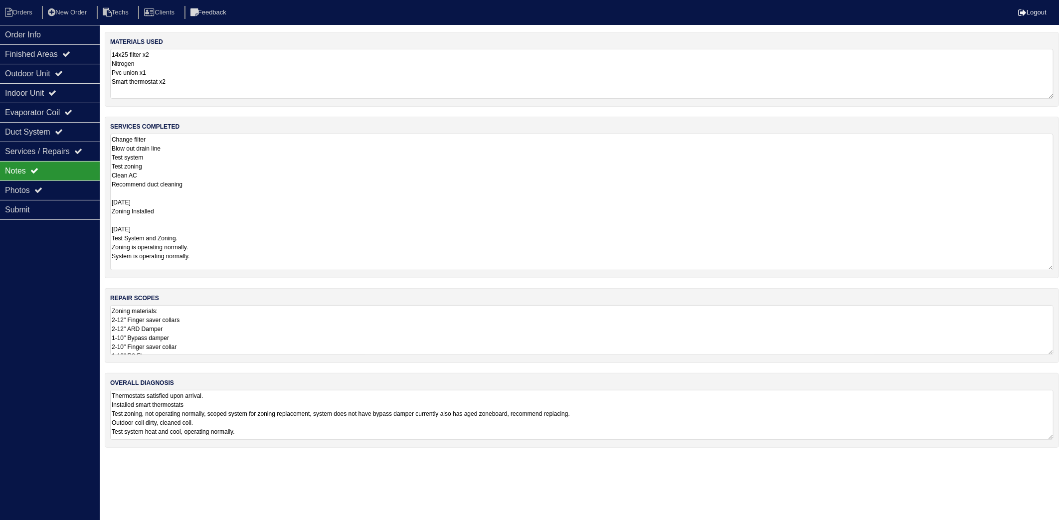
click at [230, 250] on textarea "Change filter Blow out drain line Test system Test zoning Clean AC Recommend du…" at bounding box center [581, 202] width 943 height 137
click at [231, 342] on div "materials used 14x25 filter x2 Nitrogen Pvc union x1 Smart thermostat x2 servic…" at bounding box center [582, 245] width 954 height 426
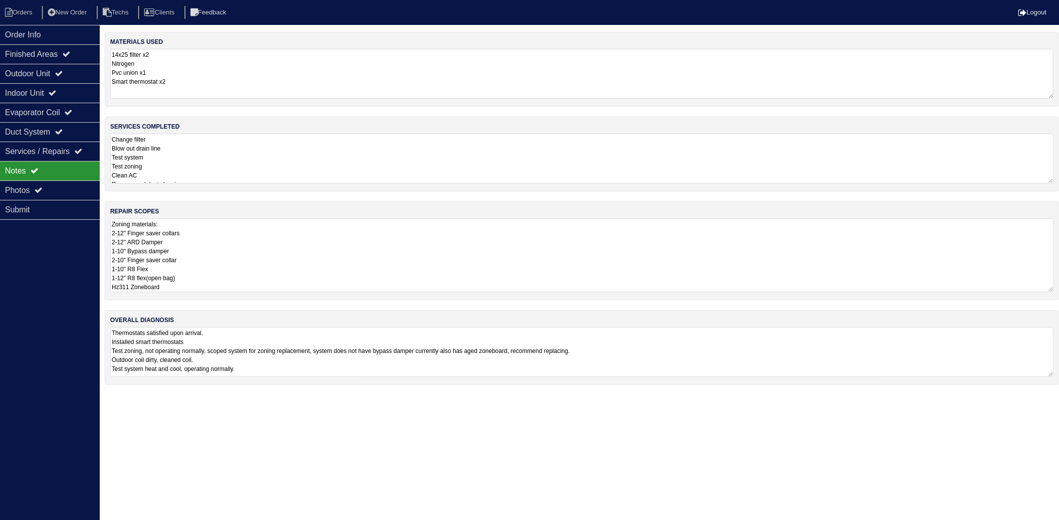
click at [263, 152] on textarea "Change filter Blow out drain line Test system Test zoning Clean AC Recommend du…" at bounding box center [581, 159] width 943 height 50
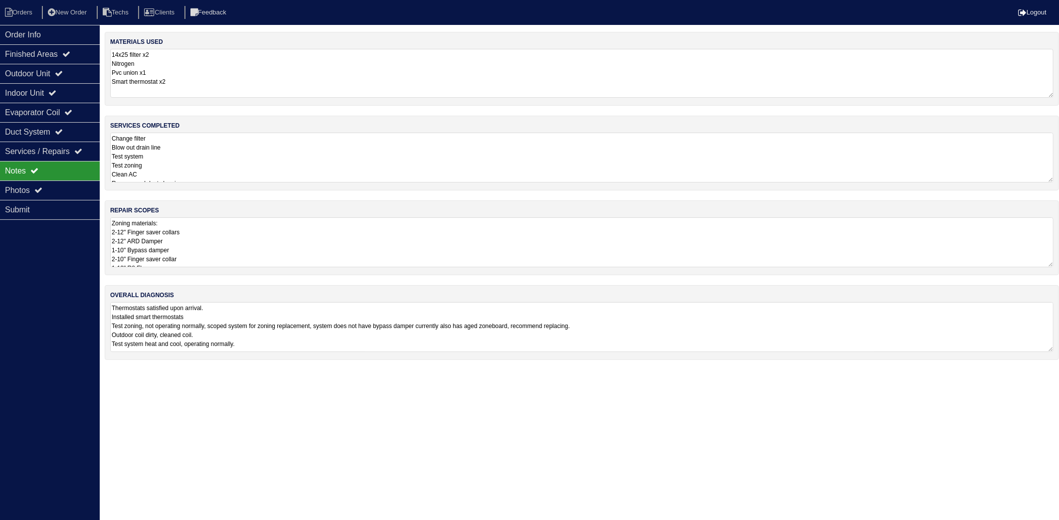
click at [208, 72] on textarea "14x25 filter x2 Nitrogen Pvc union x1 Smart thermostat x2" at bounding box center [581, 73] width 943 height 49
click at [204, 251] on textarea "Zoning materials: 2-12" Finger saver collars 2-12" ARD Damper 1-10" Bypass damp…" at bounding box center [581, 242] width 943 height 50
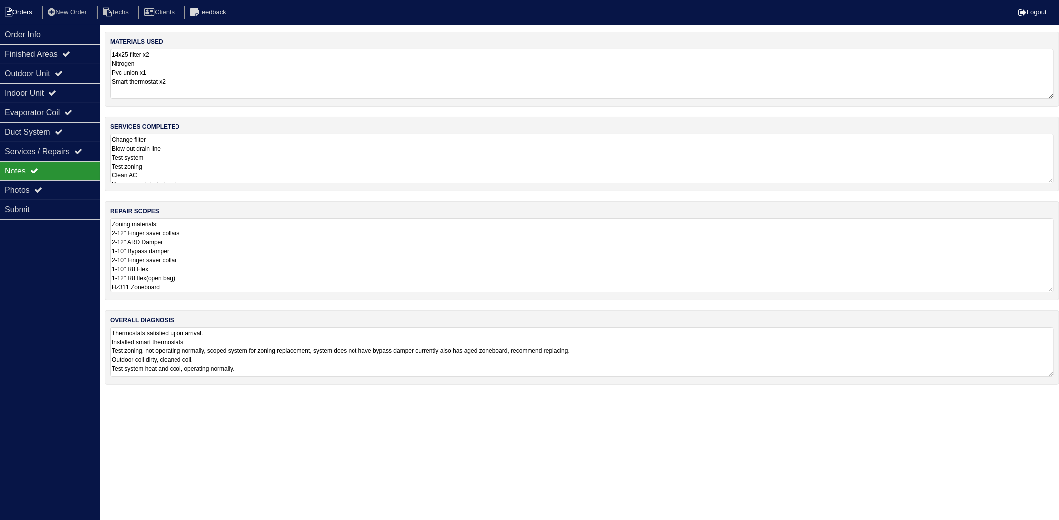
click at [24, 11] on li "Orders" at bounding box center [20, 12] width 40 height 13
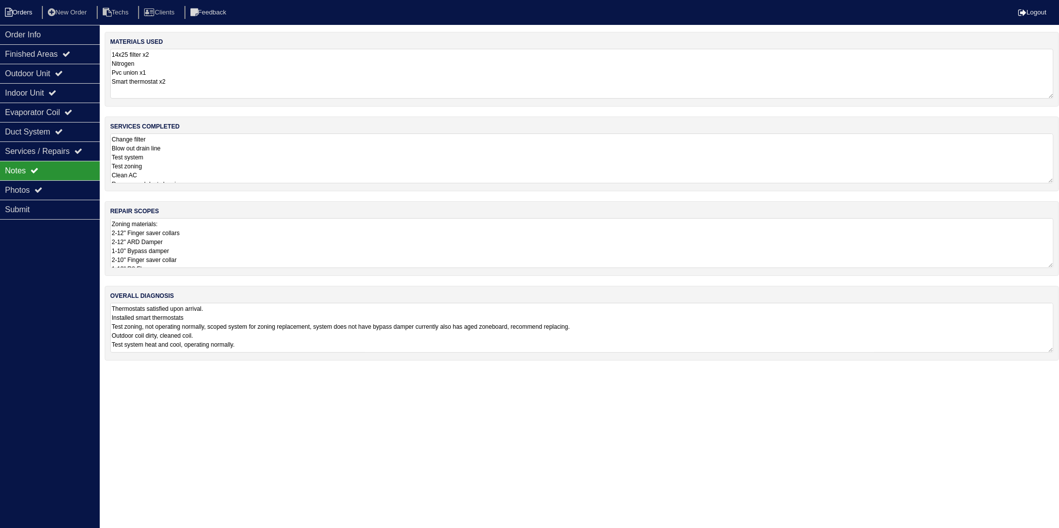
select select "15"
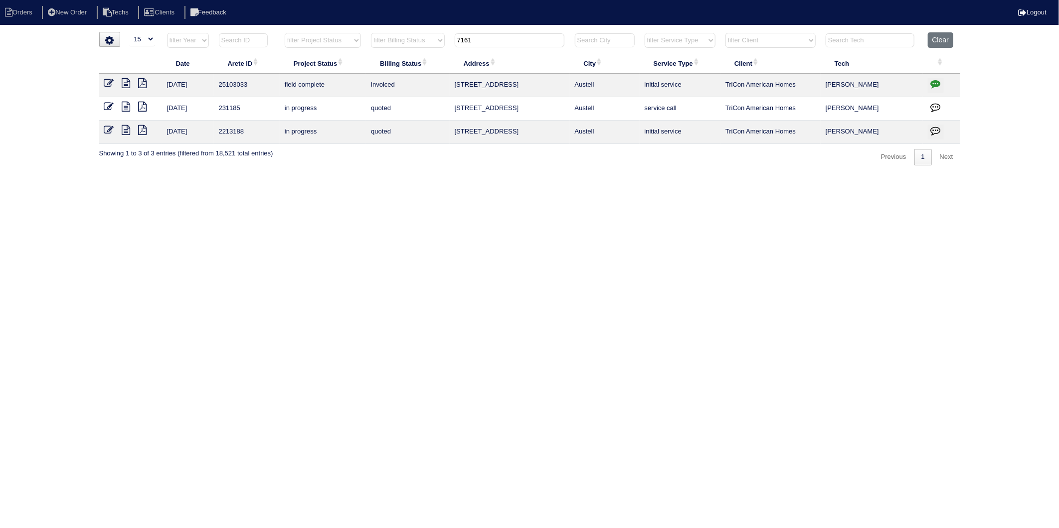
click at [143, 107] on icon at bounding box center [143, 107] width 8 height 10
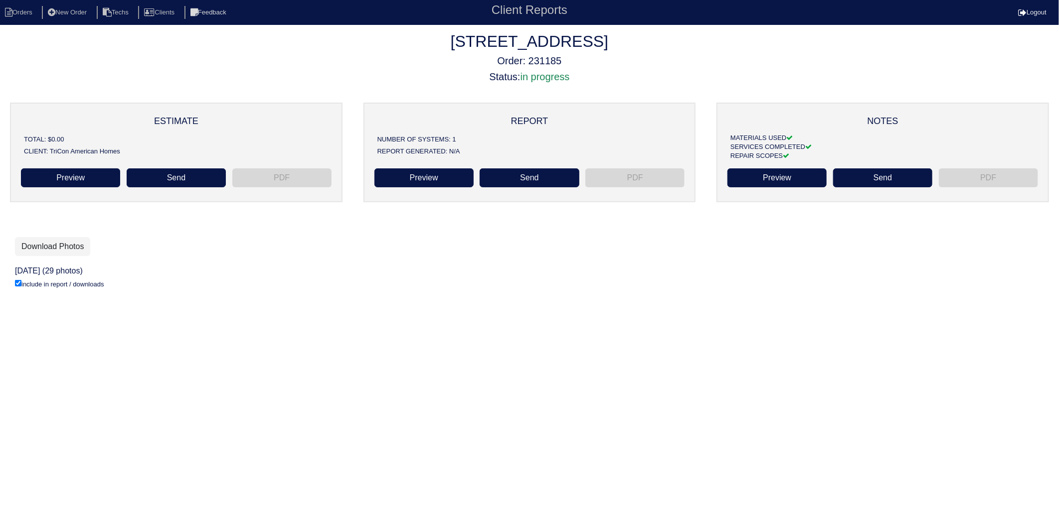
drag, startPoint x: 337, startPoint y: 282, endPoint x: 235, endPoint y: 271, distance: 102.2
click at [337, 282] on div "include in report / downloads" at bounding box center [529, 284] width 1029 height 9
drag, startPoint x: 195, startPoint y: 280, endPoint x: 198, endPoint y: 286, distance: 6.7
click at [196, 281] on div "include in report / downloads" at bounding box center [529, 284] width 1029 height 9
click at [15, 10] on li "Orders" at bounding box center [20, 12] width 40 height 13
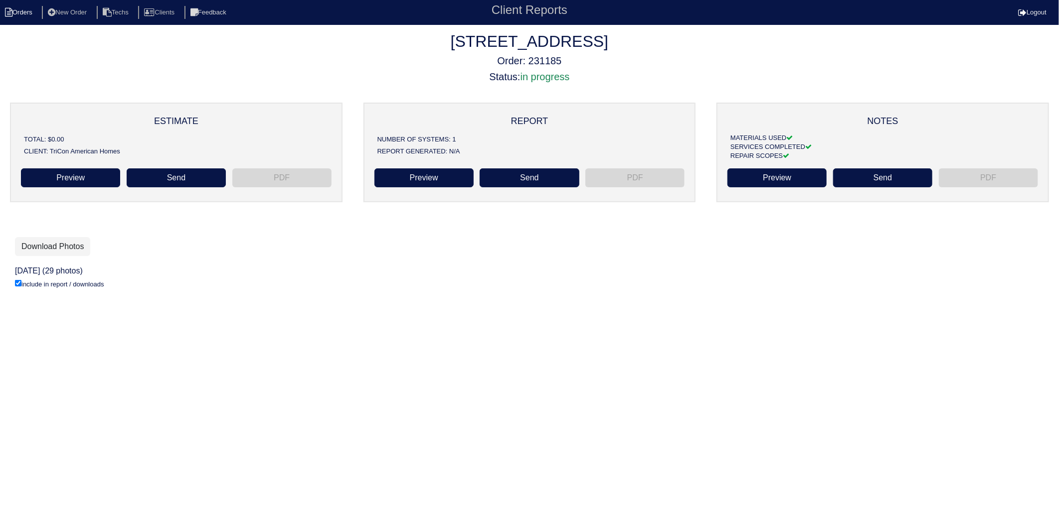
select select "15"
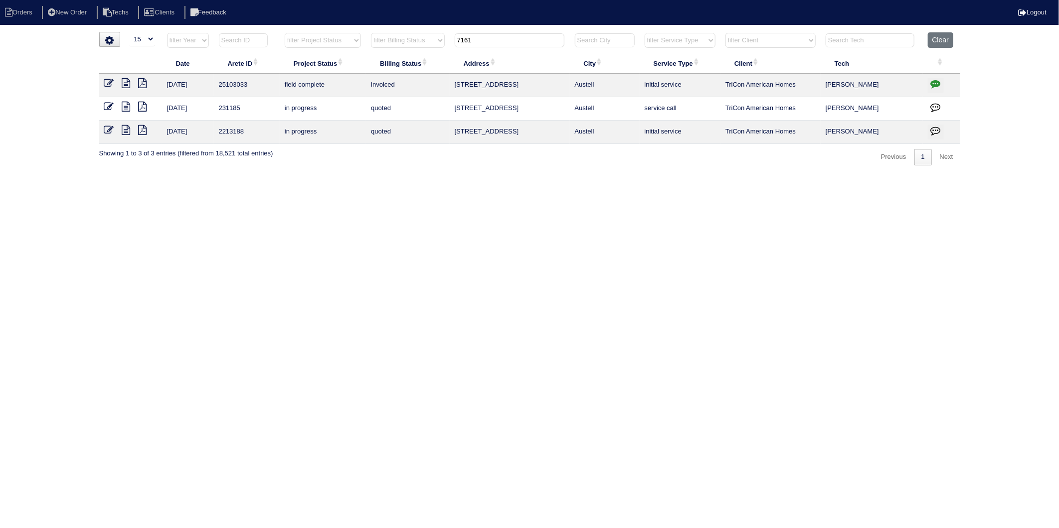
click at [143, 83] on icon at bounding box center [143, 83] width 8 height 10
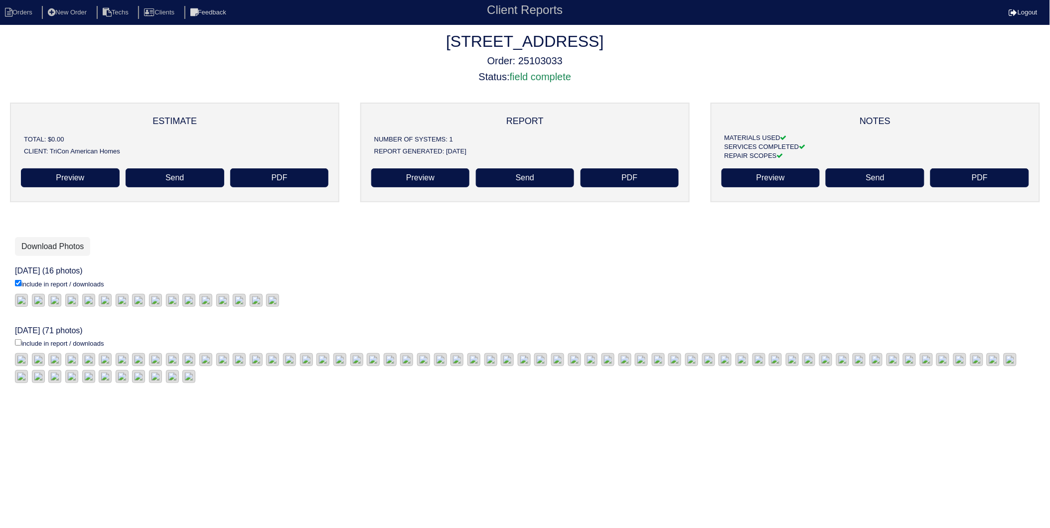
scroll to position [166, 0]
click at [15, 280] on input "include in report / downloads" at bounding box center [18, 283] width 6 height 6
click at [17, 287] on input "include in report / downloads" at bounding box center [18, 283] width 6 height 6
checkbox input "false"
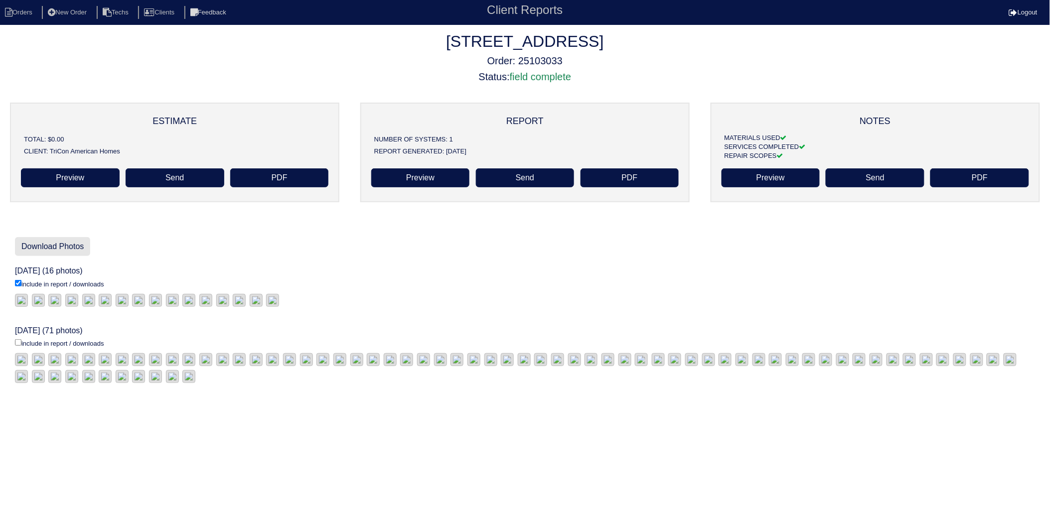
click at [58, 248] on link "Download Photos" at bounding box center [52, 246] width 75 height 19
click at [22, 7] on li "Orders" at bounding box center [20, 12] width 40 height 13
select select "15"
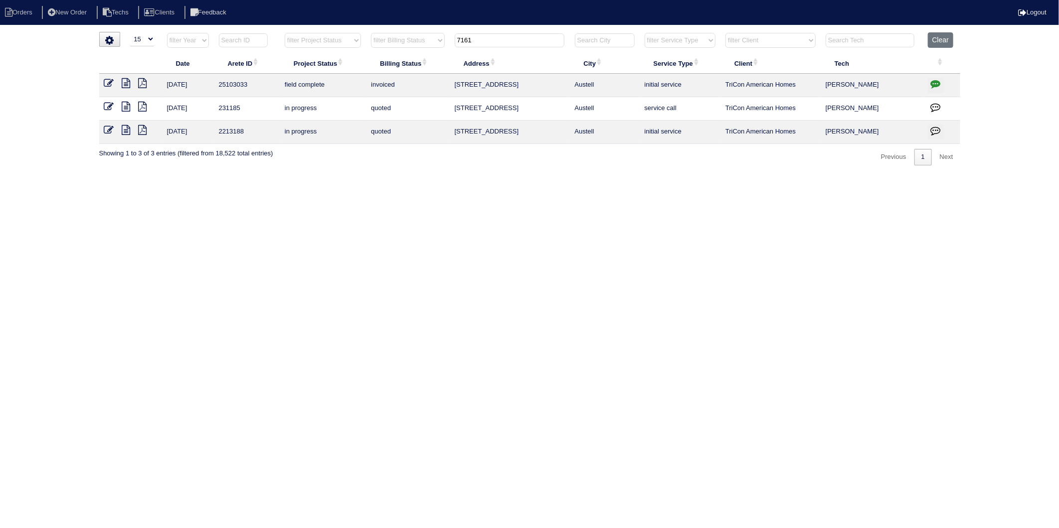
click at [492, 175] on html "Orders New Order Techs Clients Feedback Logout Orders New Order Users Clients M…" at bounding box center [529, 87] width 1059 height 175
click at [933, 37] on button "Clear" at bounding box center [939, 39] width 25 height 15
